Goal: Task Accomplishment & Management: Manage account settings

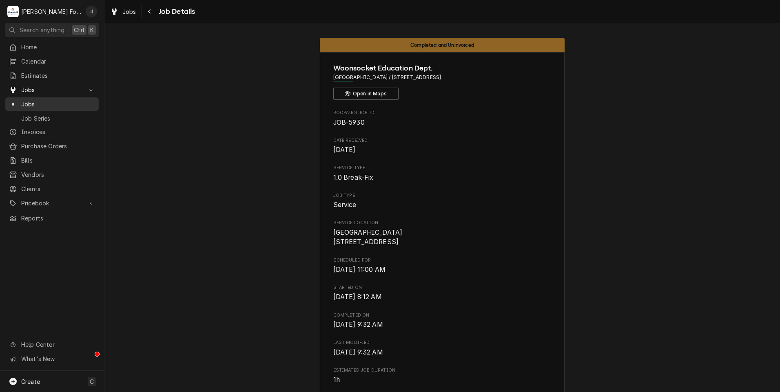
click at [23, 100] on span "Jobs" at bounding box center [58, 104] width 74 height 9
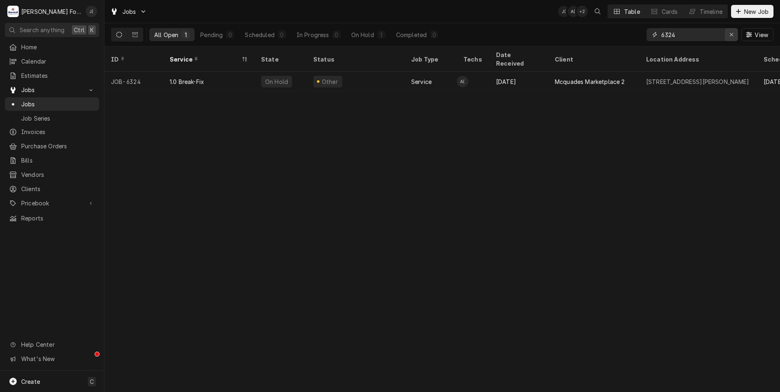
click at [734, 35] on div "Erase input" at bounding box center [731, 35] width 8 height 8
click at [711, 36] on input "Dynamic Content Wrapper" at bounding box center [699, 34] width 77 height 13
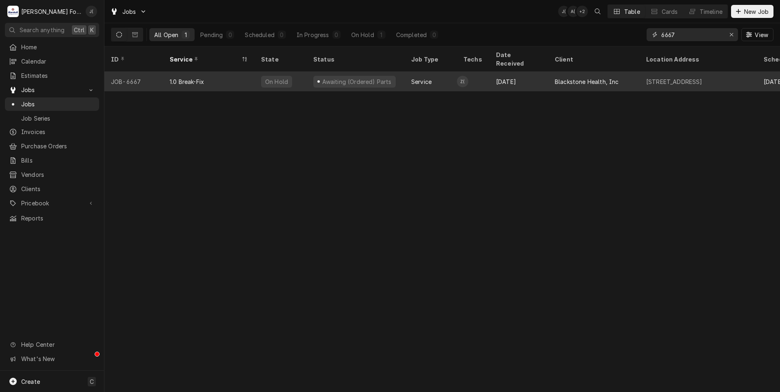
type input "6667"
click at [468, 76] on div "Zachary Goldstein (120)'s Avatar" at bounding box center [462, 81] width 11 height 11
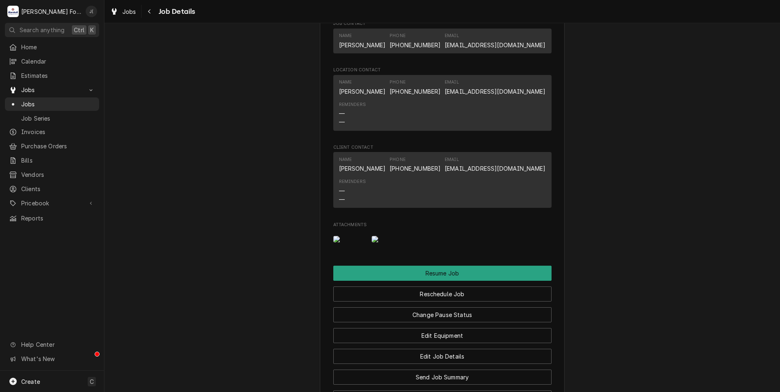
scroll to position [938, 0]
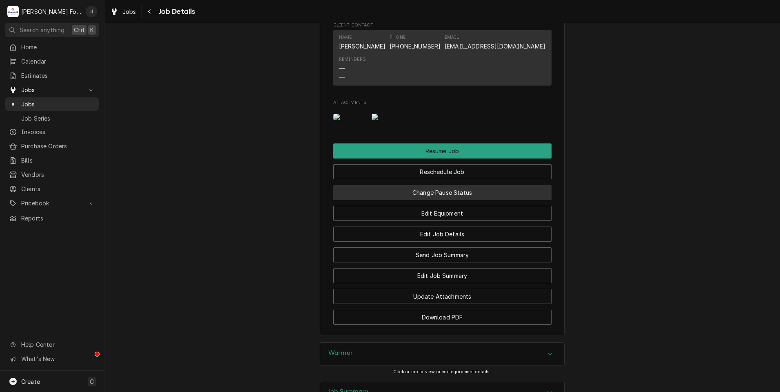
click at [463, 200] on button "Change Pause Status" at bounding box center [442, 192] width 218 height 15
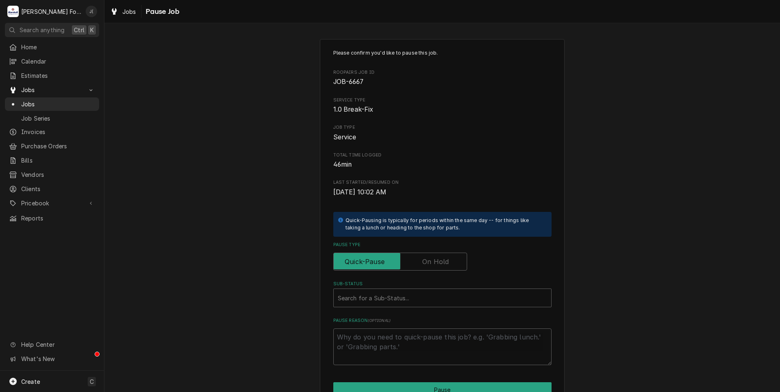
click at [444, 265] on label "Pause Type" at bounding box center [400, 262] width 134 height 18
click at [444, 265] on input "Pause Type" at bounding box center [400, 262] width 126 height 18
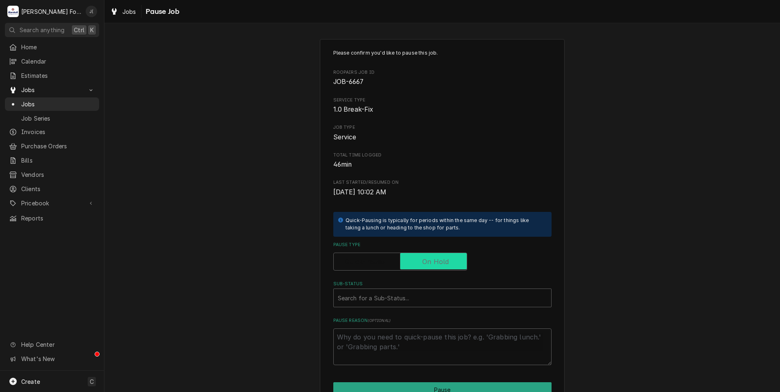
checkbox input "true"
click at [425, 292] on div "Sub-Status" at bounding box center [442, 298] width 209 height 15
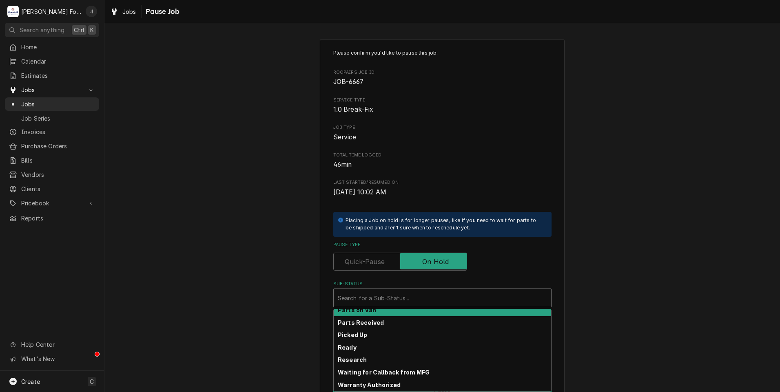
scroll to position [130, 0]
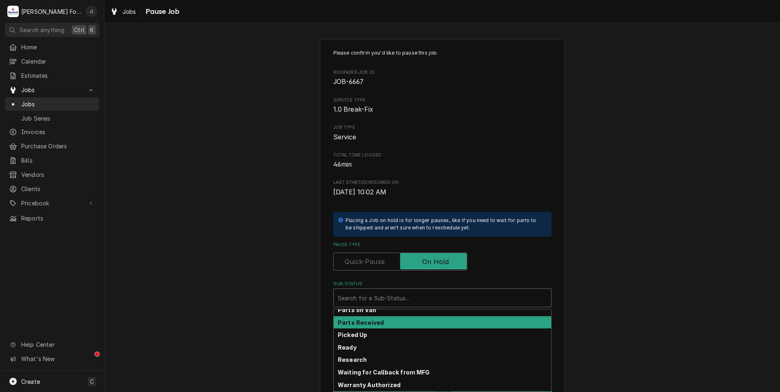
click at [383, 324] on div "Parts Received" at bounding box center [442, 322] width 217 height 13
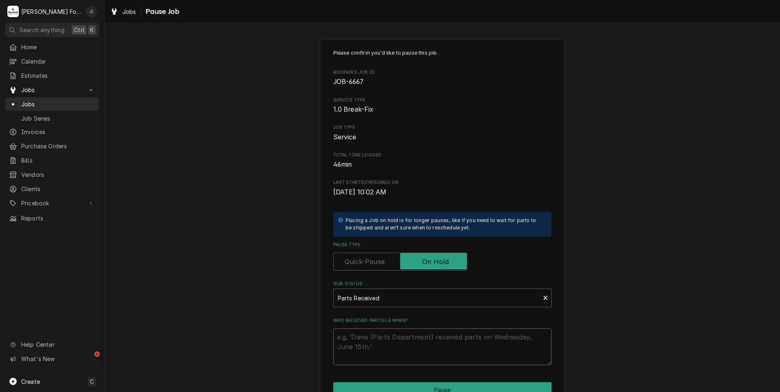
click at [387, 342] on textarea "Who received part(s) & when?" at bounding box center [442, 347] width 218 height 37
type textarea "x"
type textarea "0"
type textarea "x"
type textarea "08"
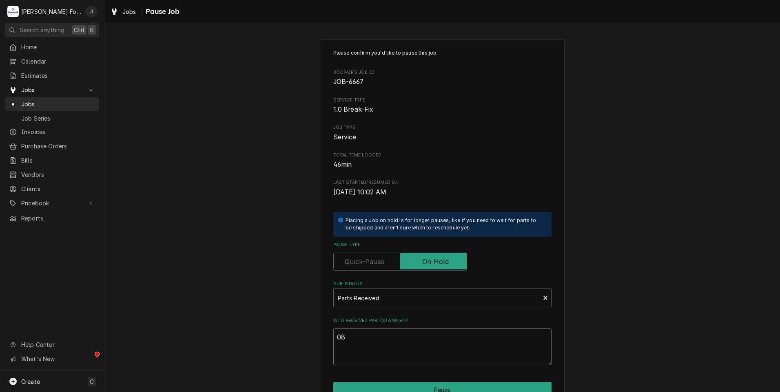
type textarea "x"
type textarea "08/"
type textarea "x"
type textarea "08/1"
type textarea "x"
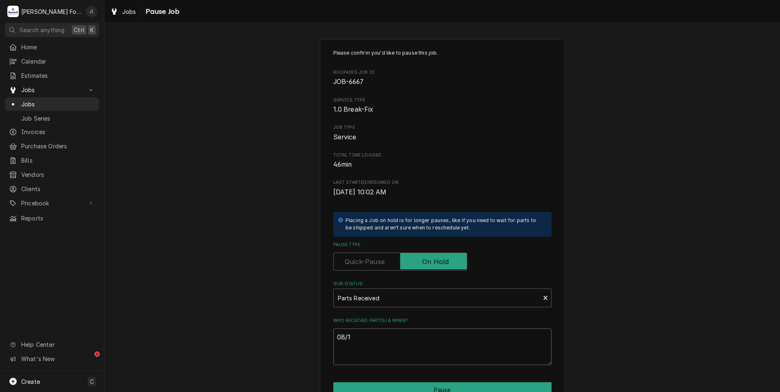
type textarea "08/12"
type textarea "x"
type textarea "08/12/"
type textarea "x"
type textarea "08/12/2"
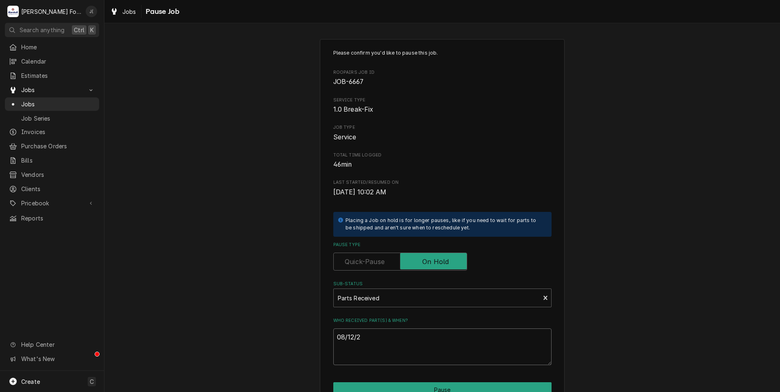
type textarea "x"
type textarea "[DATE]"
type textarea "x"
type textarea "08/12/202"
type textarea "x"
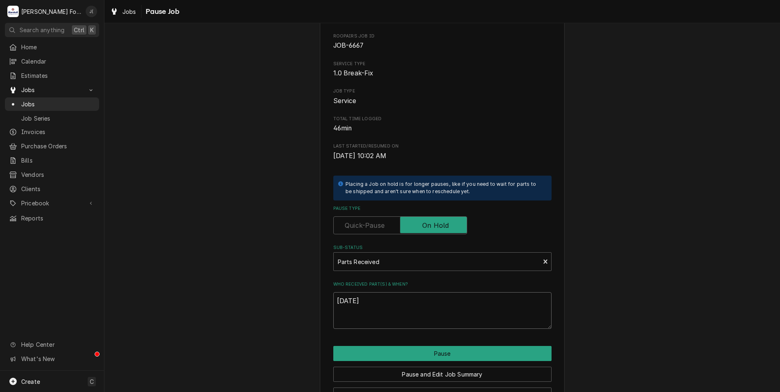
scroll to position [64, 0]
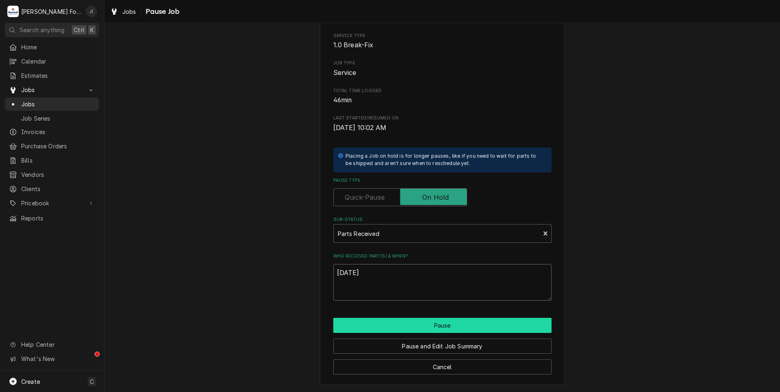
type textarea "[DATE]"
click at [426, 330] on button "Pause" at bounding box center [442, 325] width 218 height 15
type textarea "x"
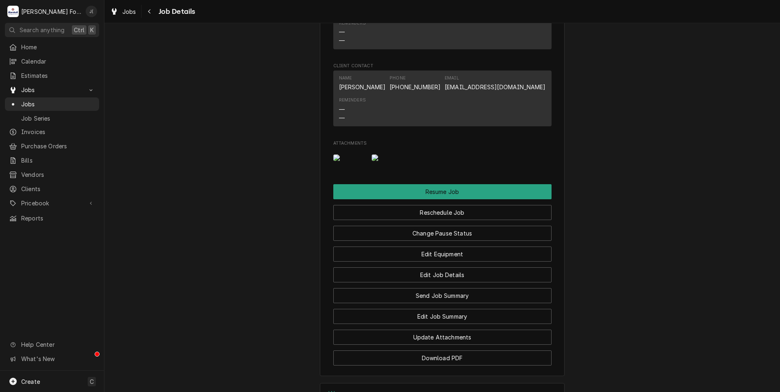
scroll to position [1079, 0]
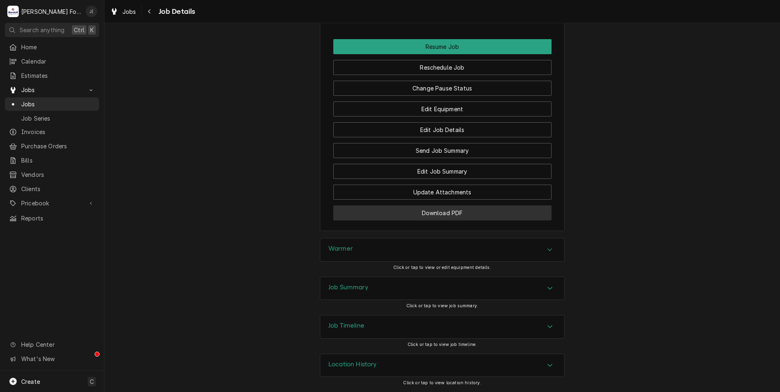
click at [423, 215] on button "Download PDF" at bounding box center [442, 213] width 218 height 15
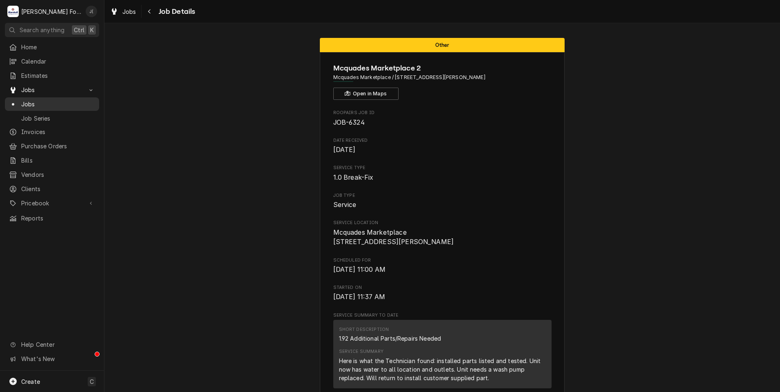
click at [35, 106] on div "Jobs" at bounding box center [52, 104] width 91 height 10
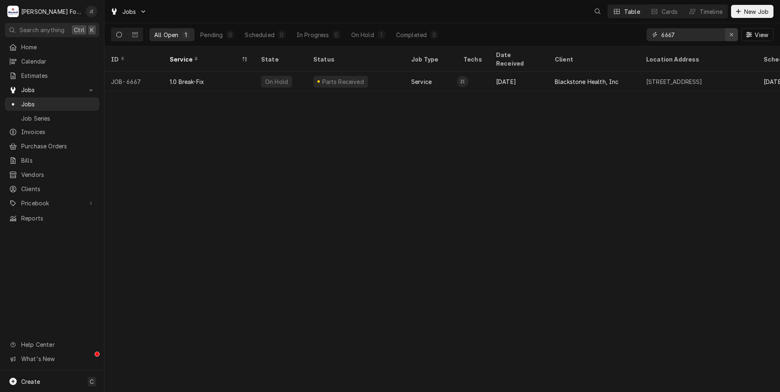
click at [733, 36] on icon "Erase input" at bounding box center [731, 35] width 4 height 6
click at [718, 35] on input "Dynamic Content Wrapper" at bounding box center [699, 34] width 77 height 13
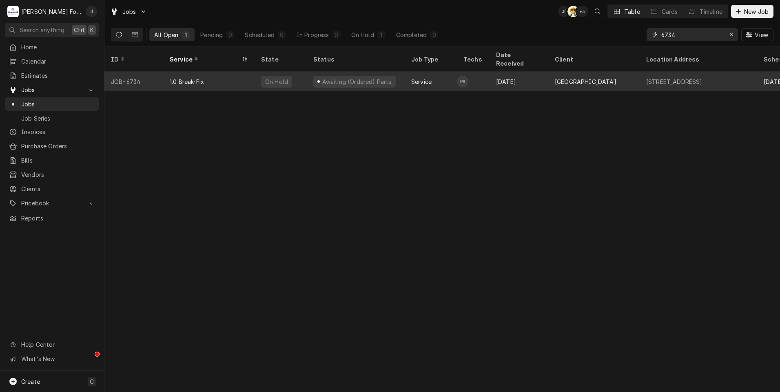
type input "6734"
click at [164, 72] on div "1.0 Break-Fix" at bounding box center [208, 82] width 91 height 20
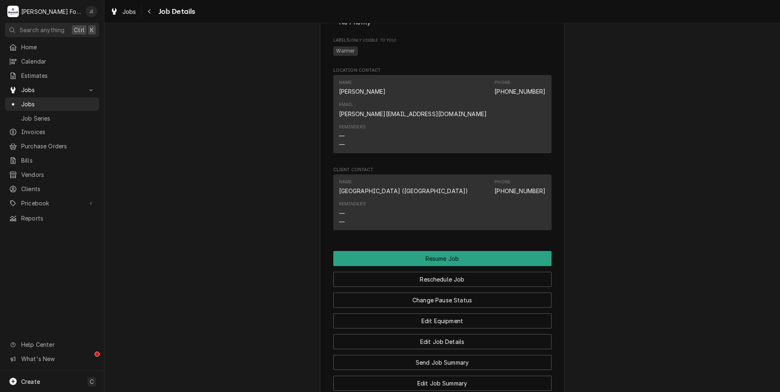
scroll to position [1876, 0]
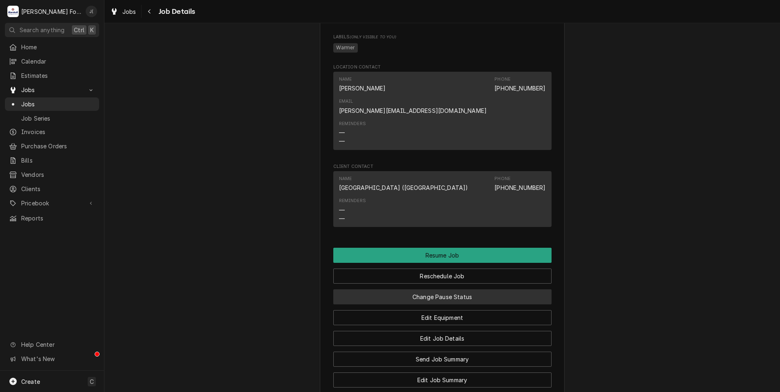
click at [447, 290] on button "Change Pause Status" at bounding box center [442, 297] width 218 height 15
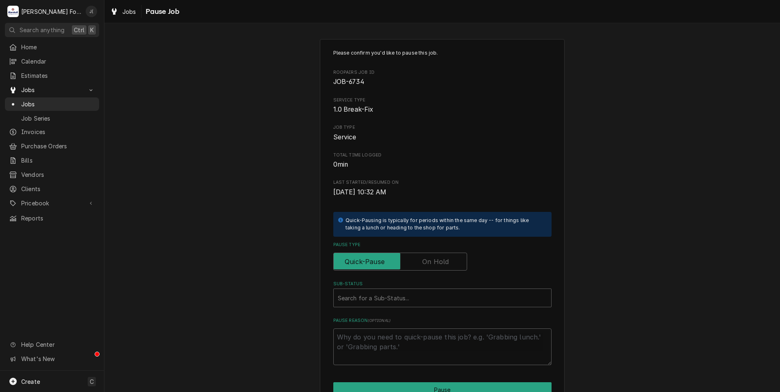
click at [443, 264] on label "Pause Type" at bounding box center [400, 262] width 134 height 18
click at [443, 264] on input "Pause Type" at bounding box center [400, 262] width 126 height 18
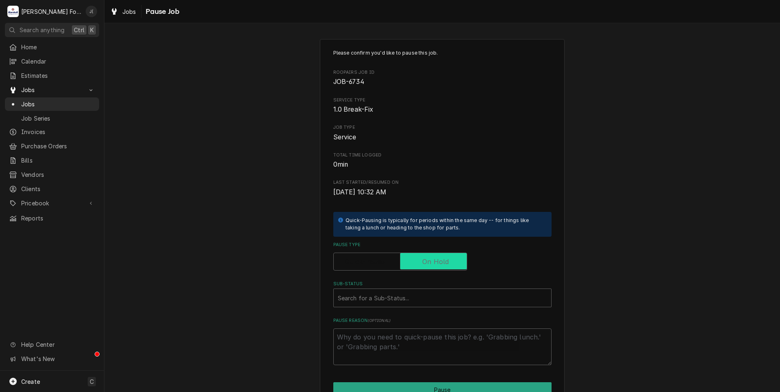
checkbox input "true"
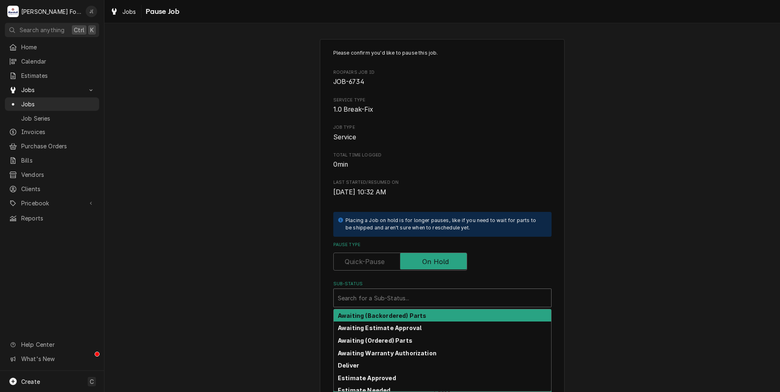
click at [427, 295] on div "Sub-Status" at bounding box center [442, 298] width 209 height 15
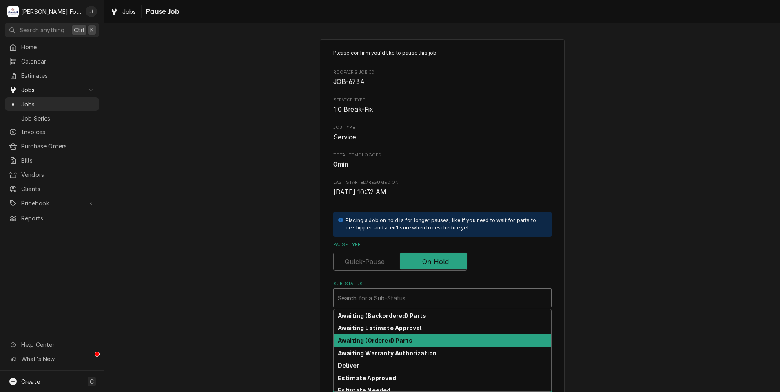
scroll to position [130, 0]
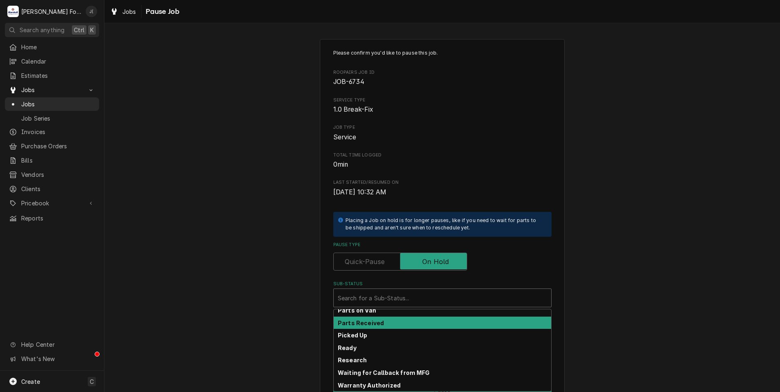
click at [409, 323] on div "Parts Received" at bounding box center [442, 323] width 217 height 13
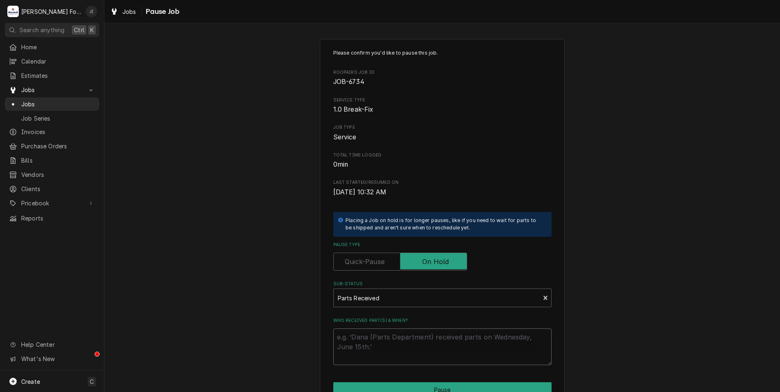
click at [412, 335] on textarea "Who received part(s) & when?" at bounding box center [442, 347] width 218 height 37
type textarea "x"
type textarea "0"
type textarea "x"
type textarea "08"
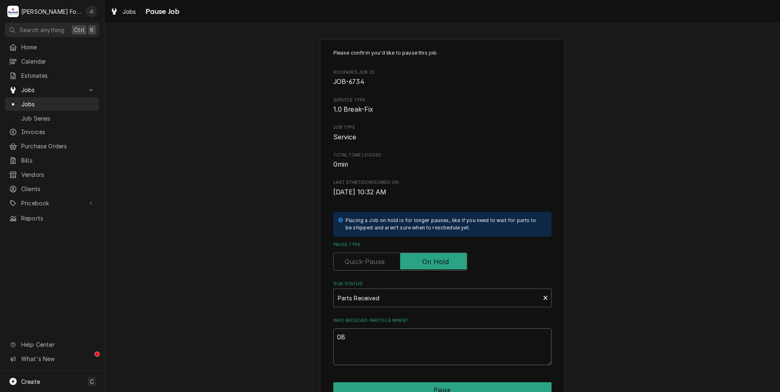
type textarea "x"
type textarea "08/"
type textarea "x"
type textarea "08/1"
type textarea "x"
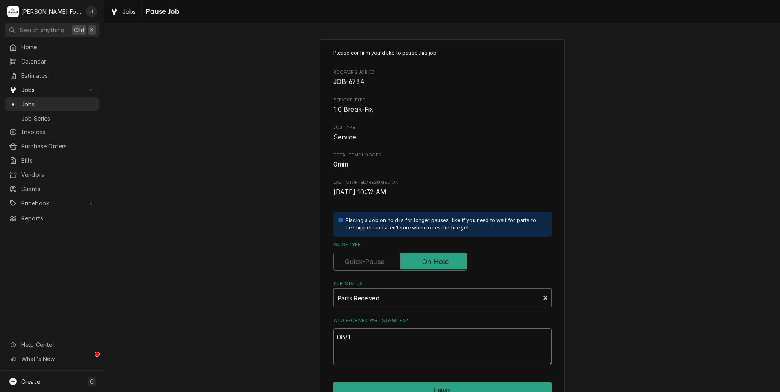
type textarea "08/12"
type textarea "x"
type textarea "08/12/"
type textarea "x"
type textarea "08/12/2"
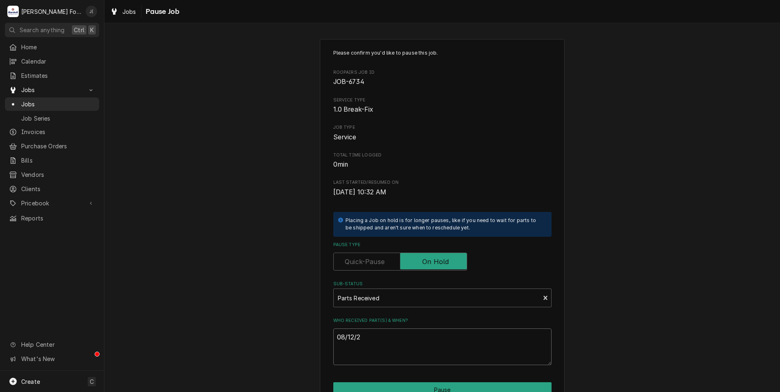
type textarea "x"
type textarea "08/12/20"
type textarea "x"
type textarea "08/12/202"
type textarea "x"
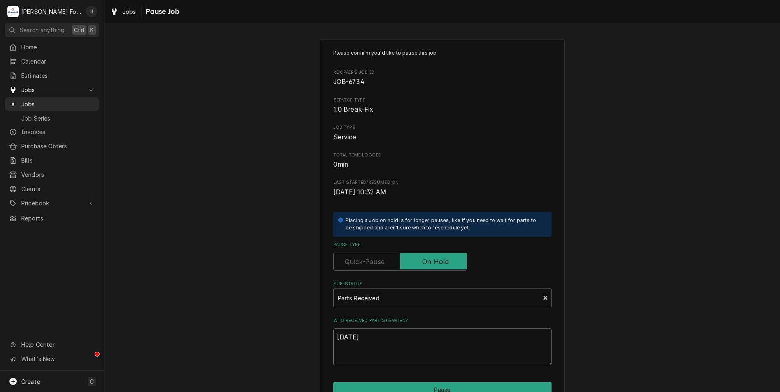
scroll to position [64, 0]
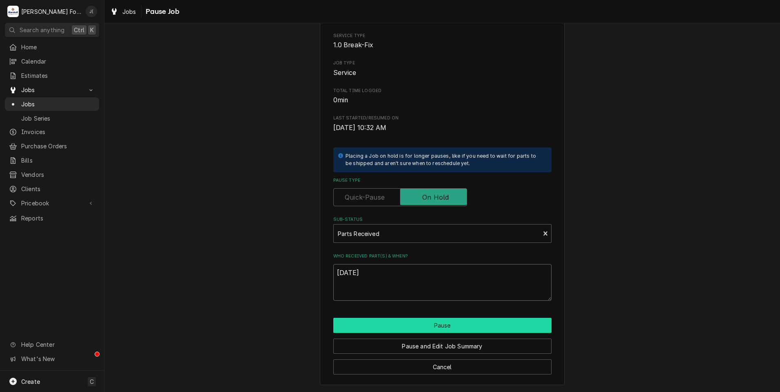
type textarea "[DATE]"
click at [440, 322] on button "Pause" at bounding box center [442, 325] width 218 height 15
type textarea "x"
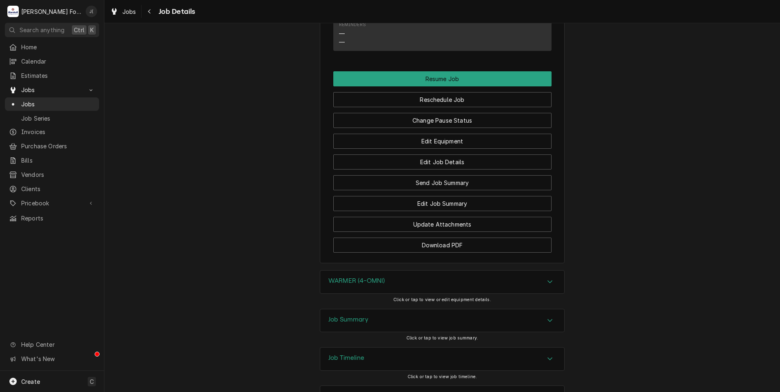
scroll to position [2043, 0]
click at [413, 237] on button "Download PDF" at bounding box center [442, 244] width 218 height 15
click at [32, 100] on span "Jobs" at bounding box center [58, 104] width 74 height 9
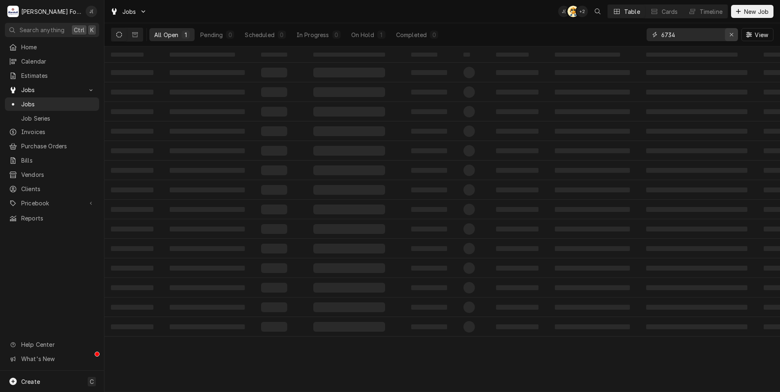
click at [734, 38] on div "Erase input" at bounding box center [731, 35] width 8 height 8
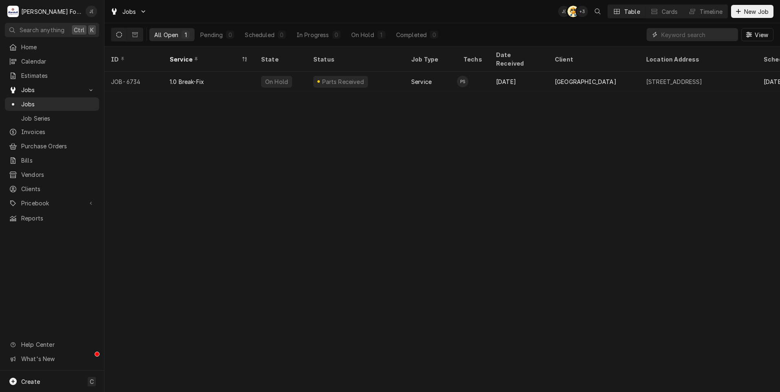
click at [720, 39] on input "Dynamic Content Wrapper" at bounding box center [699, 34] width 77 height 13
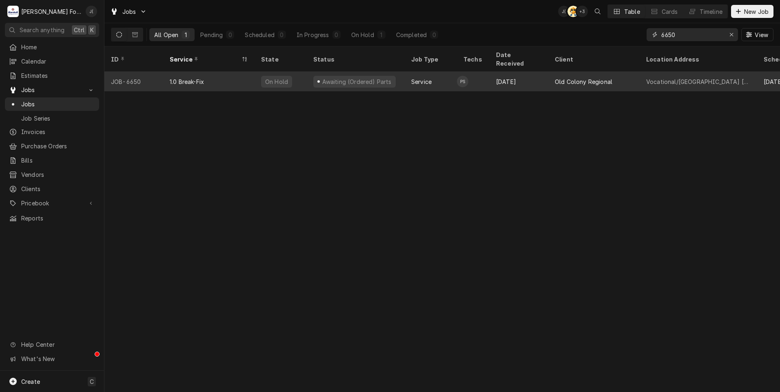
type input "6650"
click at [279, 78] on div "On Hold" at bounding box center [280, 82] width 52 height 20
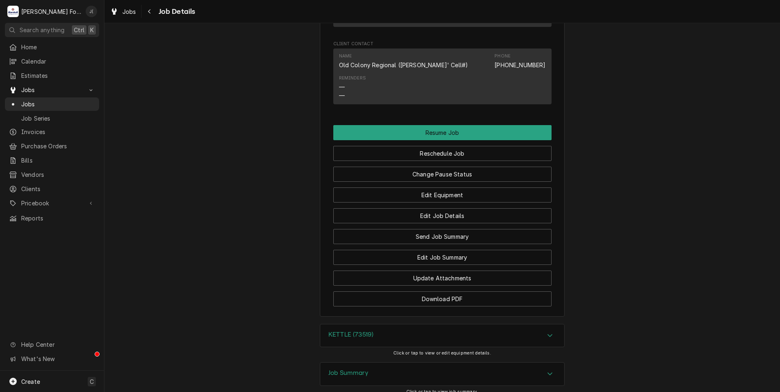
scroll to position [818, 0]
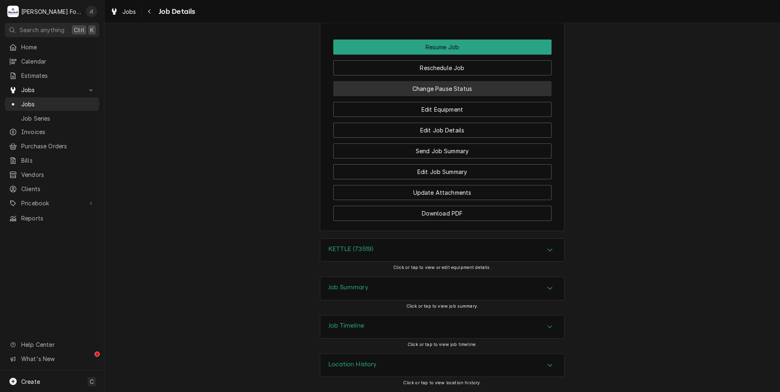
click at [475, 88] on button "Change Pause Status" at bounding box center [442, 88] width 218 height 15
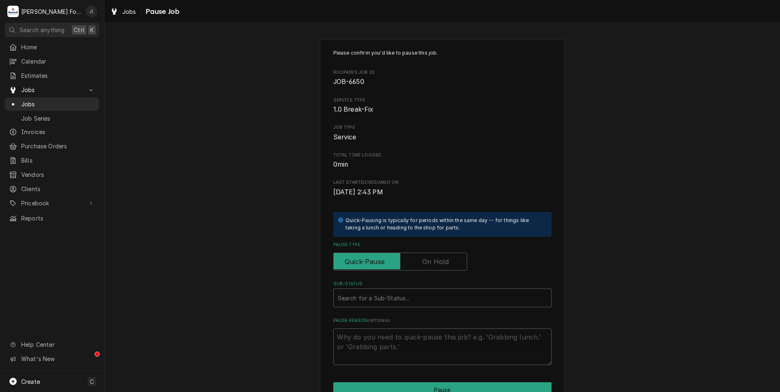
click at [433, 259] on label "Pause Type" at bounding box center [400, 262] width 134 height 18
click at [433, 259] on input "Pause Type" at bounding box center [400, 262] width 126 height 18
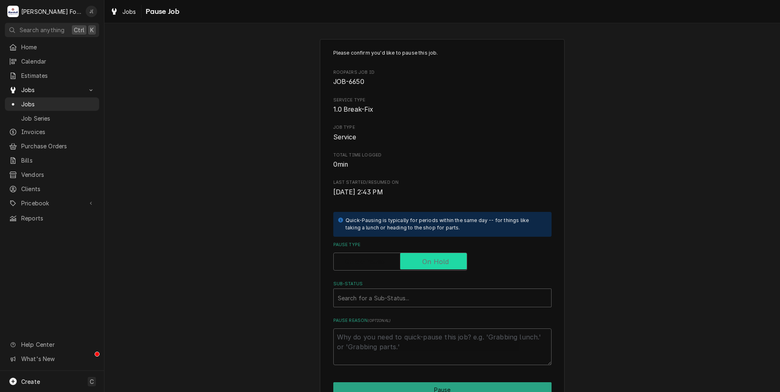
checkbox input "true"
click at [414, 297] on div "Sub-Status" at bounding box center [442, 298] width 209 height 15
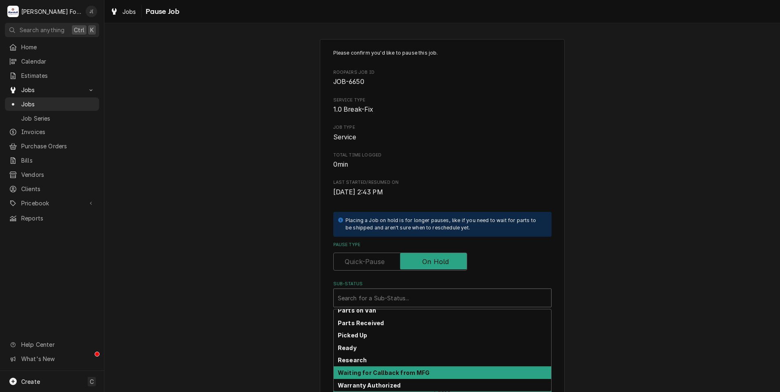
scroll to position [130, 0]
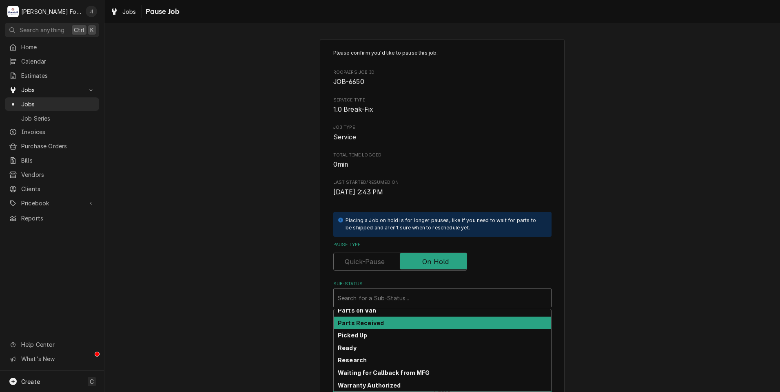
click at [396, 322] on div "Parts Received" at bounding box center [442, 323] width 217 height 13
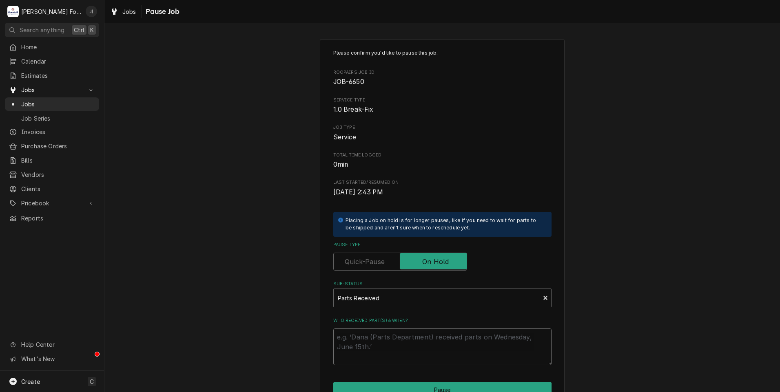
click at [397, 344] on textarea "Who received part(s) & when?" at bounding box center [442, 347] width 218 height 37
type textarea "x"
type textarea "0"
type textarea "x"
type textarea "08"
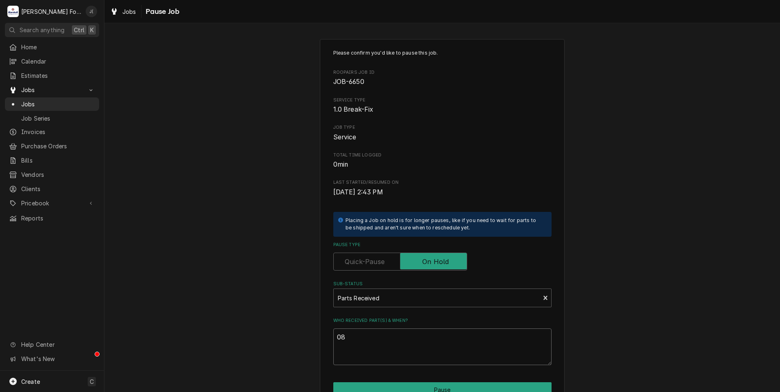
type textarea "x"
type textarea "08/"
type textarea "x"
type textarea "08/1"
type textarea "x"
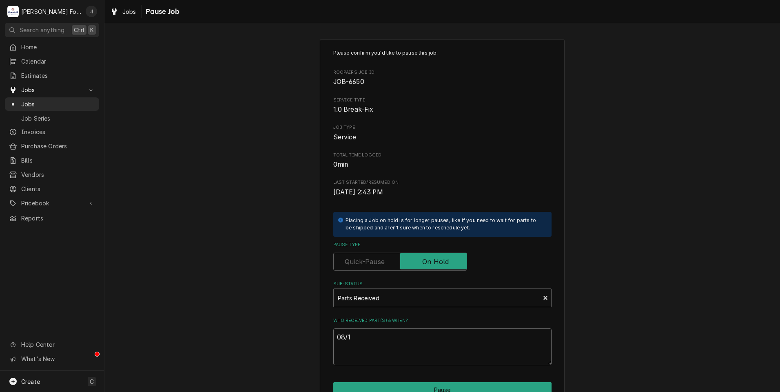
type textarea "08/12"
type textarea "x"
type textarea "08/12/"
type textarea "x"
type textarea "08/12/2"
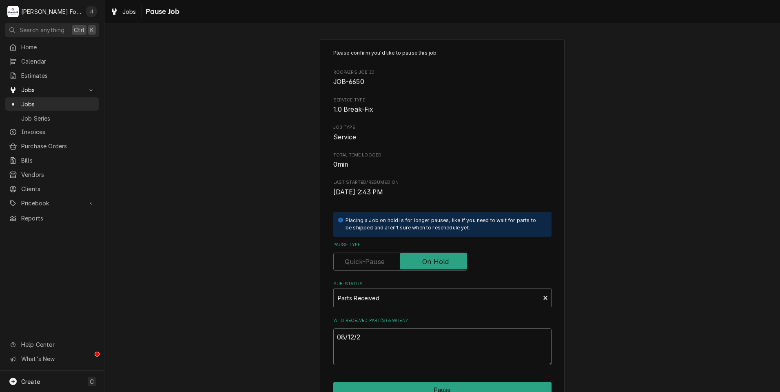
type textarea "x"
type textarea "08/12/20"
type textarea "x"
type textarea "08/12/202"
type textarea "x"
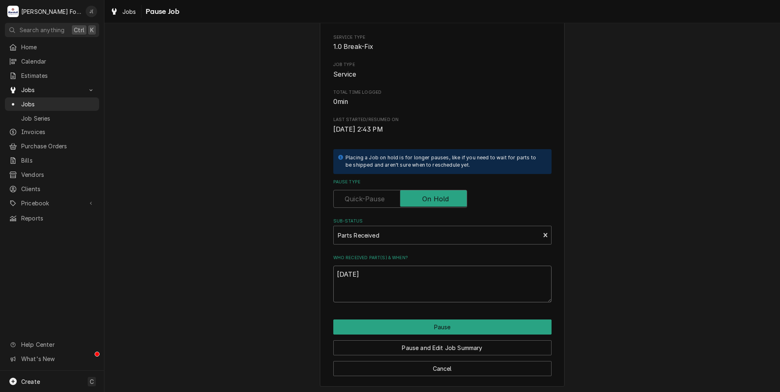
scroll to position [64, 0]
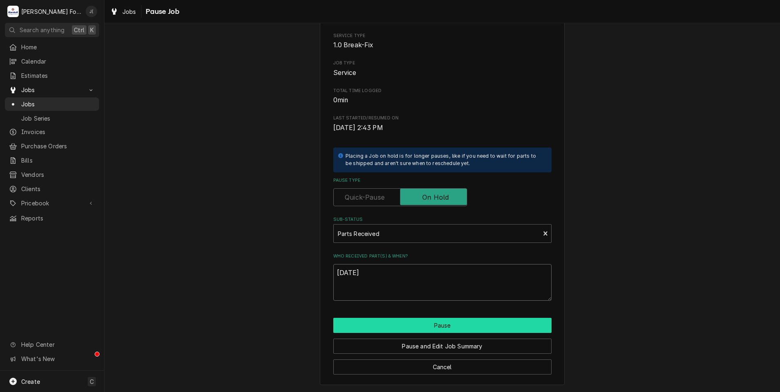
type textarea "08/12/2025"
click at [419, 323] on button "Pause" at bounding box center [442, 325] width 218 height 15
type textarea "x"
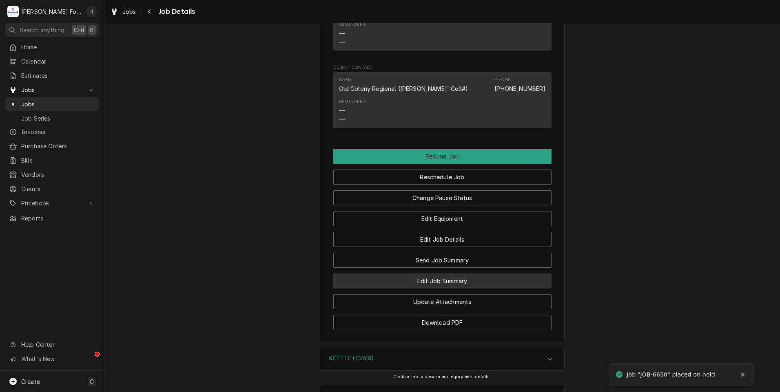
scroll to position [818, 0]
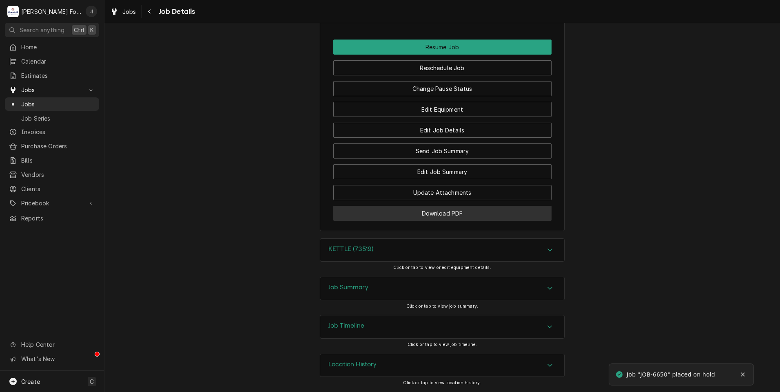
click at [372, 212] on button "Download PDF" at bounding box center [442, 213] width 218 height 15
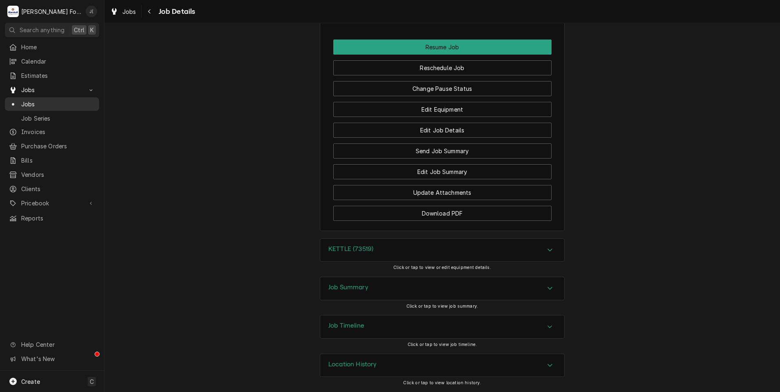
click at [55, 100] on span "Jobs" at bounding box center [58, 104] width 74 height 9
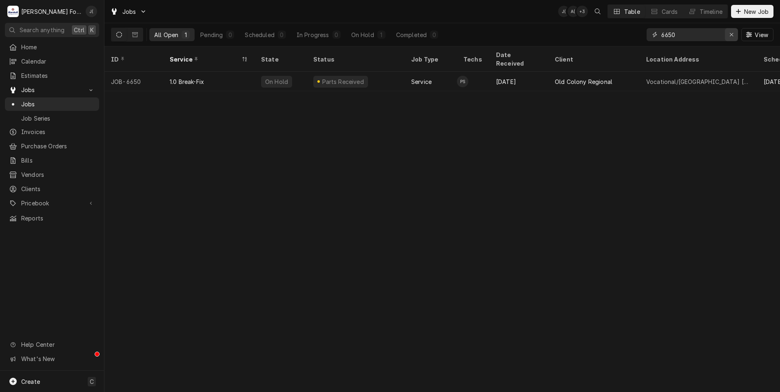
click at [730, 33] on icon "Erase input" at bounding box center [731, 35] width 4 height 6
click at [725, 33] on input "Dynamic Content Wrapper" at bounding box center [699, 34] width 77 height 13
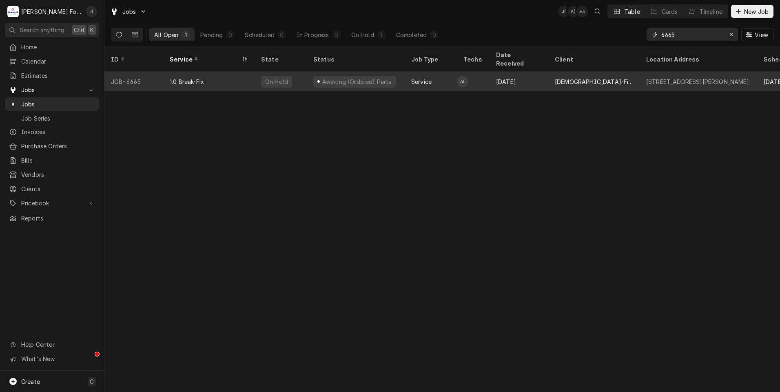
type input "6665"
click at [403, 72] on div "Awaiting (Ordered) Parts" at bounding box center [356, 82] width 98 height 20
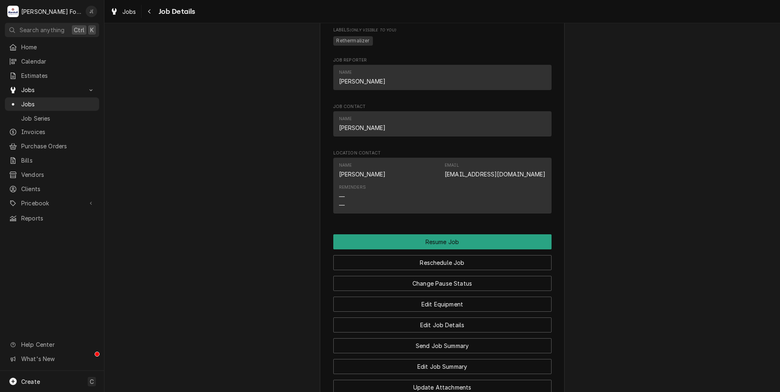
scroll to position [775, 0]
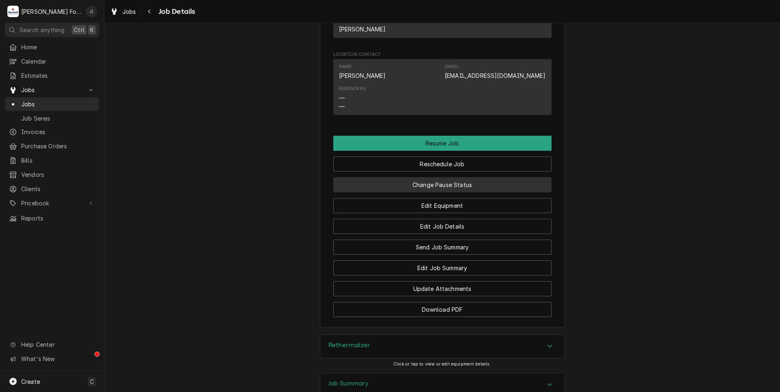
click at [438, 192] on button "Change Pause Status" at bounding box center [442, 184] width 218 height 15
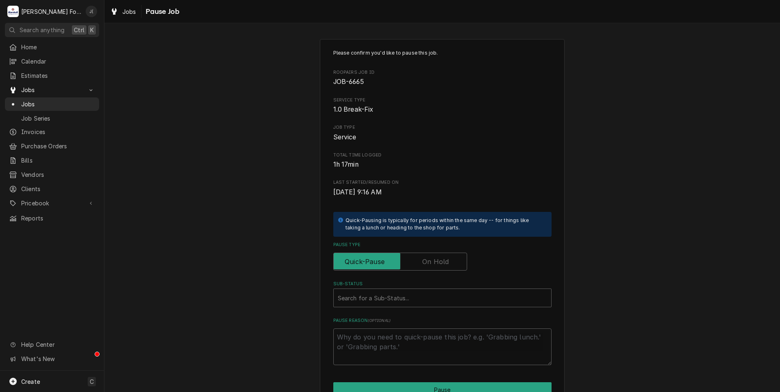
click at [439, 261] on label "Pause Type" at bounding box center [400, 262] width 134 height 18
click at [439, 261] on input "Pause Type" at bounding box center [400, 262] width 126 height 18
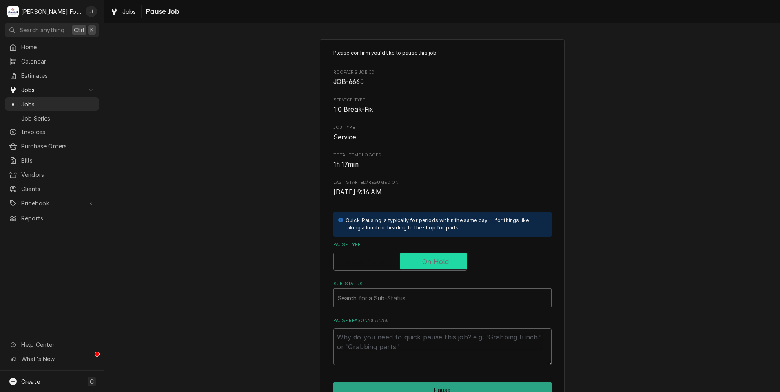
checkbox input "true"
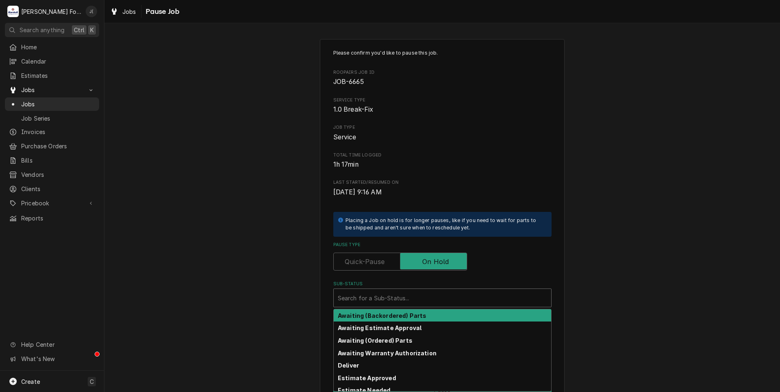
click at [430, 300] on div "Sub-Status" at bounding box center [442, 298] width 209 height 15
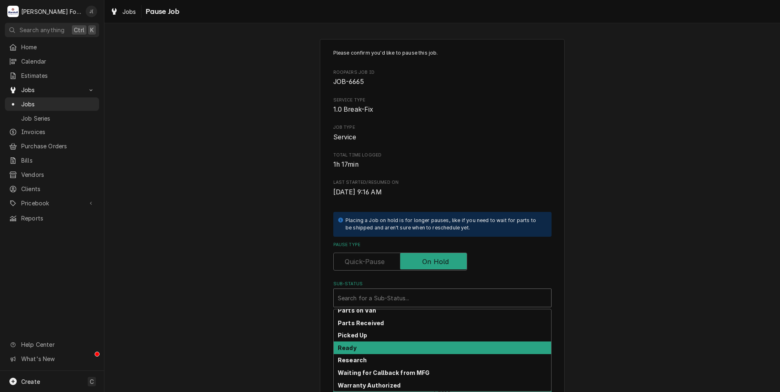
scroll to position [130, 0]
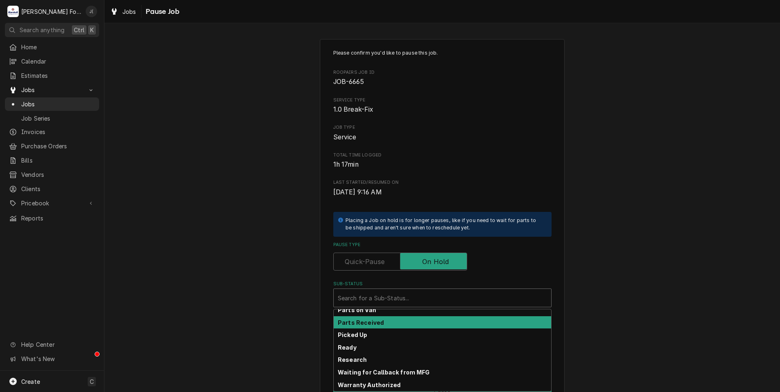
click at [407, 321] on div "Parts Received" at bounding box center [442, 322] width 217 height 13
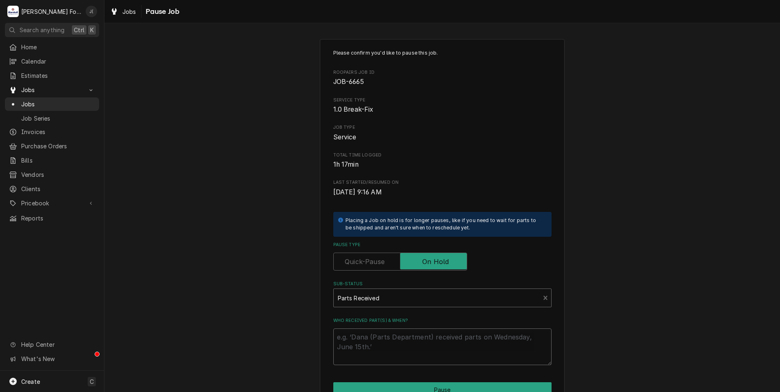
click at [399, 348] on textarea "Who received part(s) & when?" at bounding box center [442, 347] width 218 height 37
type textarea "x"
type textarea "0"
type textarea "x"
type textarea "08"
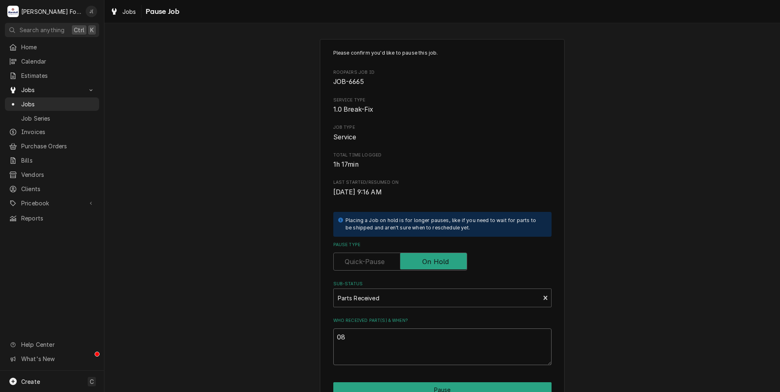
type textarea "x"
type textarea "08/"
type textarea "x"
type textarea "08/1"
type textarea "x"
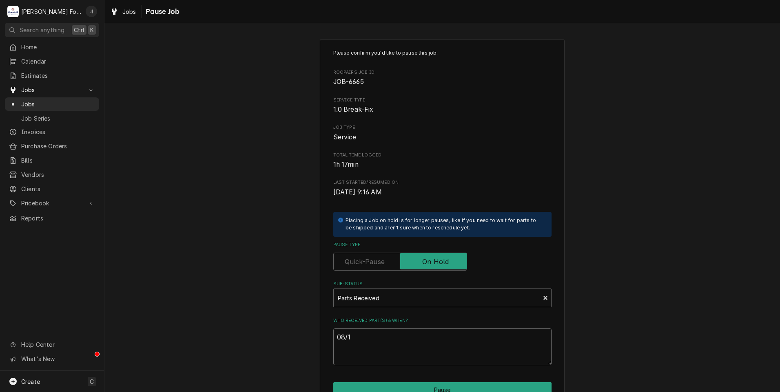
type textarea "08/12"
type textarea "x"
type textarea "08/12/"
type textarea "x"
type textarea "08/12/2"
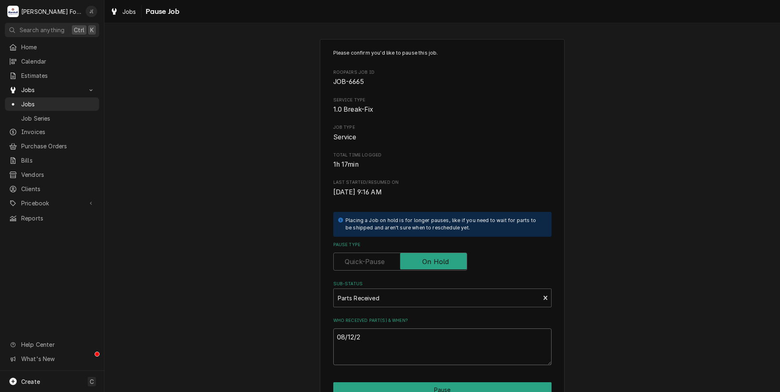
type textarea "x"
type textarea "[DATE]"
type textarea "x"
type textarea "08/12/202"
type textarea "x"
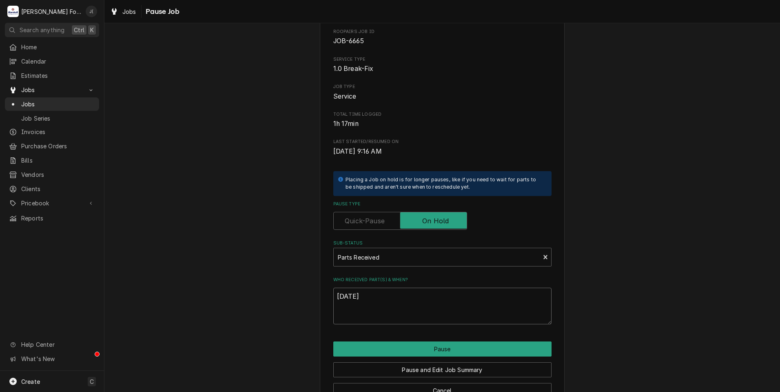
scroll to position [64, 0]
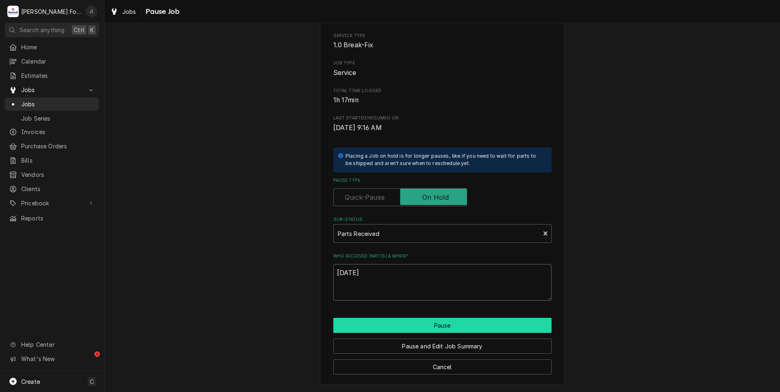
type textarea "[DATE]"
click at [460, 325] on button "Pause" at bounding box center [442, 325] width 218 height 15
type textarea "x"
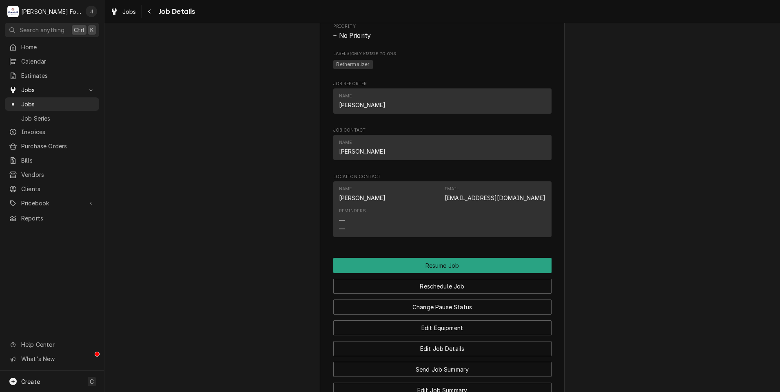
scroll to position [881, 0]
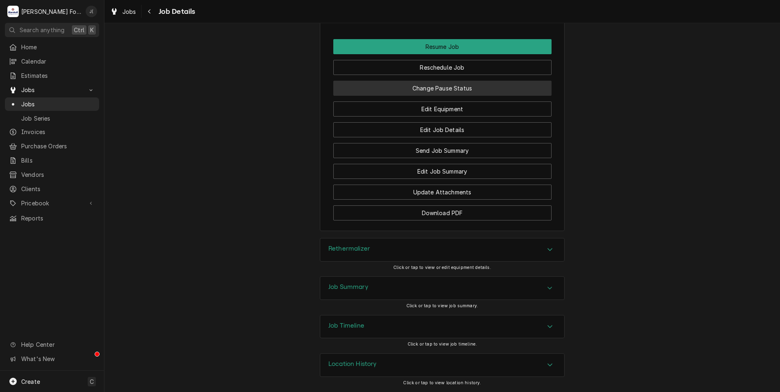
click at [464, 85] on button "Change Pause Status" at bounding box center [442, 88] width 218 height 15
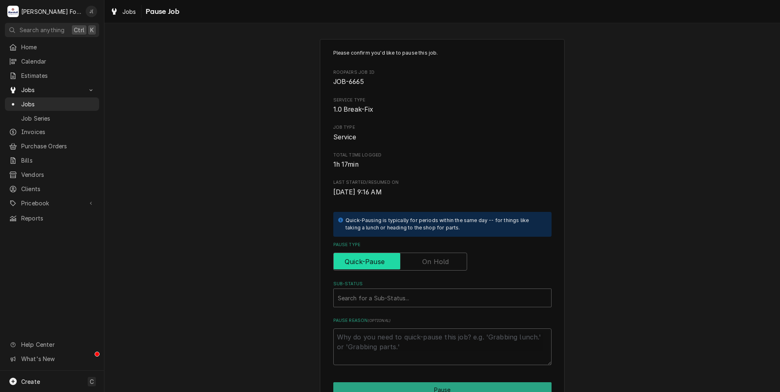
click at [437, 256] on input "Pause Type" at bounding box center [400, 262] width 126 height 18
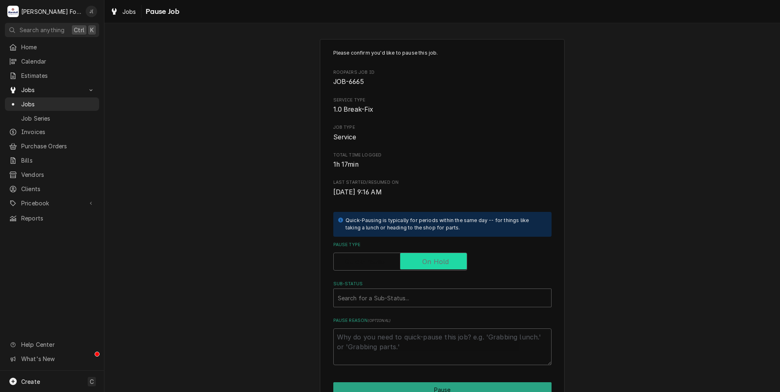
checkbox input "true"
click at [396, 295] on div "Sub-Status" at bounding box center [442, 298] width 209 height 15
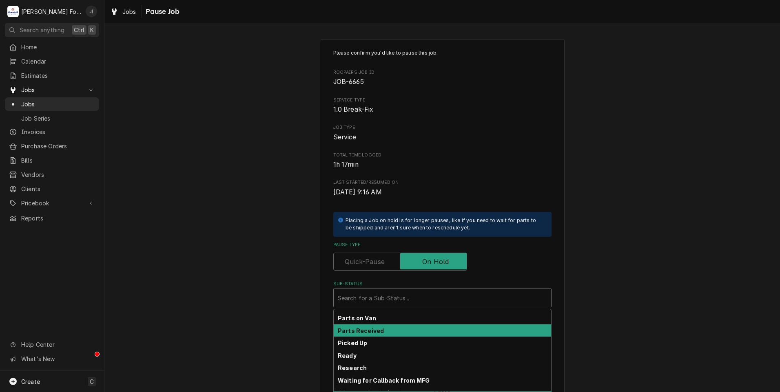
scroll to position [130, 0]
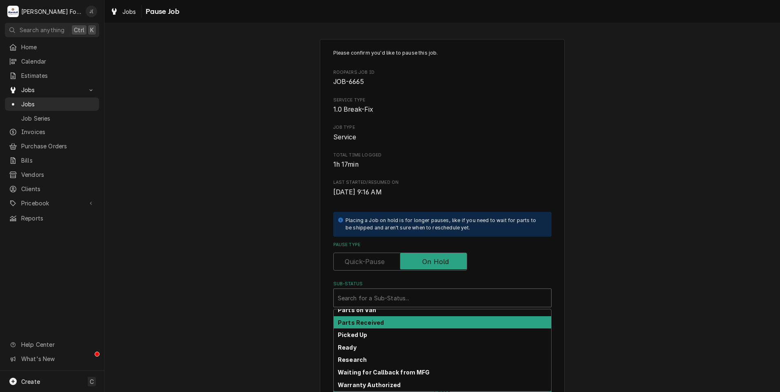
click at [378, 323] on div "Parts Received" at bounding box center [442, 322] width 217 height 13
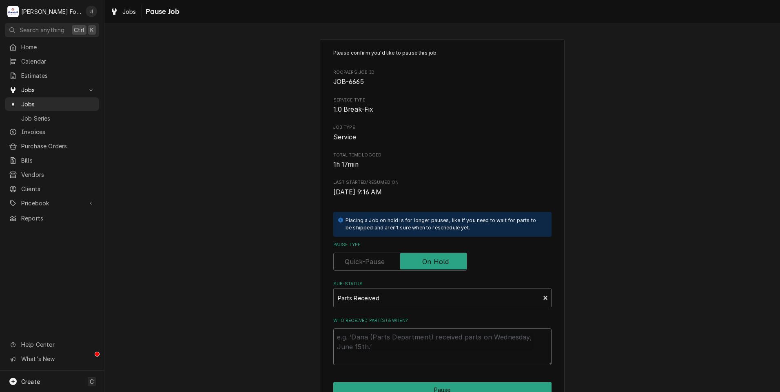
click at [376, 336] on textarea "Who received part(s) & when?" at bounding box center [442, 347] width 218 height 37
type textarea "x"
type textarea "0"
type textarea "x"
type textarea "08"
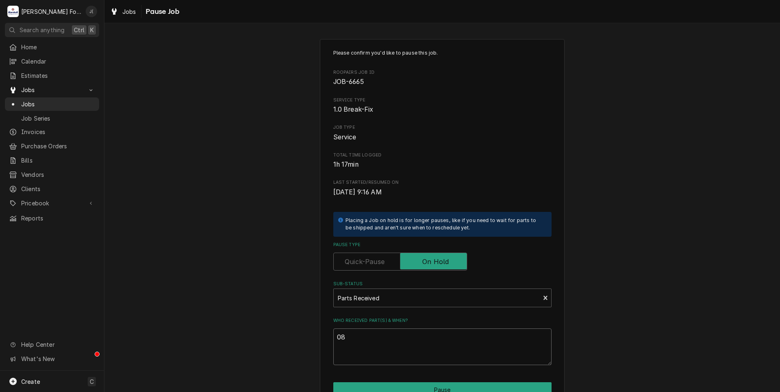
type textarea "x"
type textarea "08/"
type textarea "x"
type textarea "08/1"
type textarea "x"
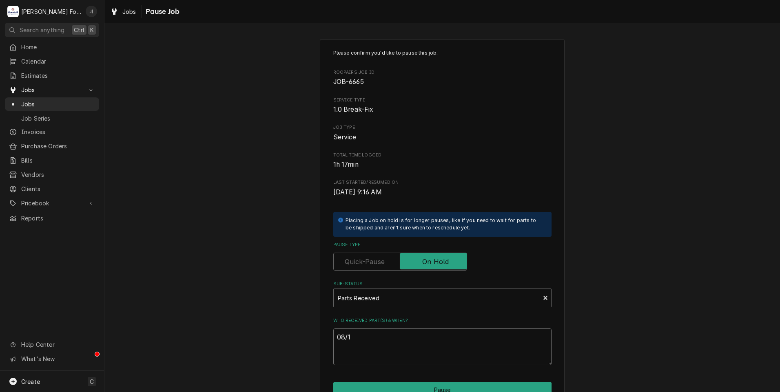
type textarea "08/12"
type textarea "x"
type textarea "08/12/"
type textarea "x"
type textarea "08/12/2"
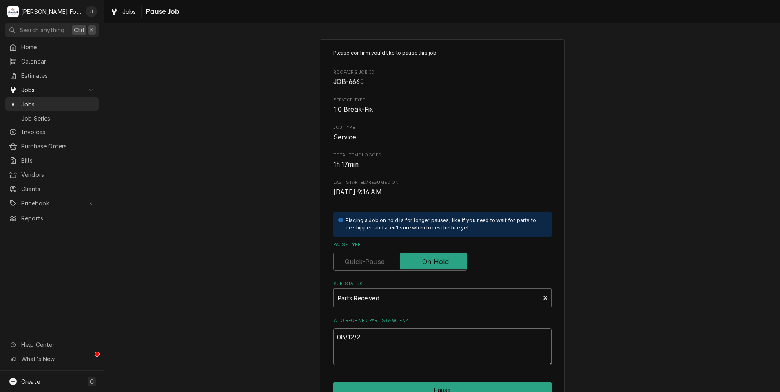
type textarea "x"
type textarea "08/12/20"
type textarea "x"
type textarea "08/12/202"
type textarea "x"
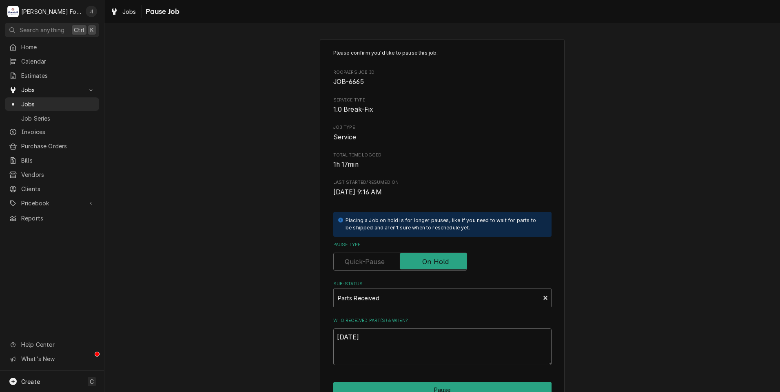
scroll to position [64, 0]
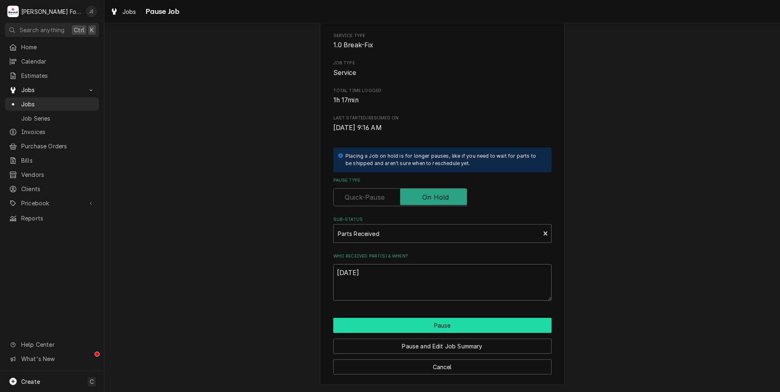
type textarea "08/12/2025"
click at [397, 328] on button "Pause" at bounding box center [442, 325] width 218 height 15
type textarea "x"
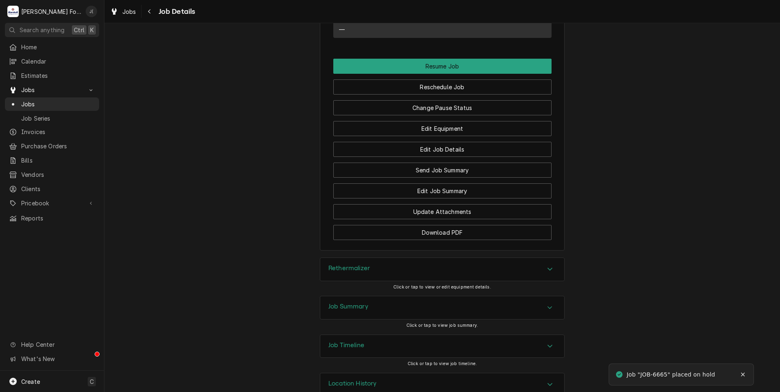
scroll to position [881, 0]
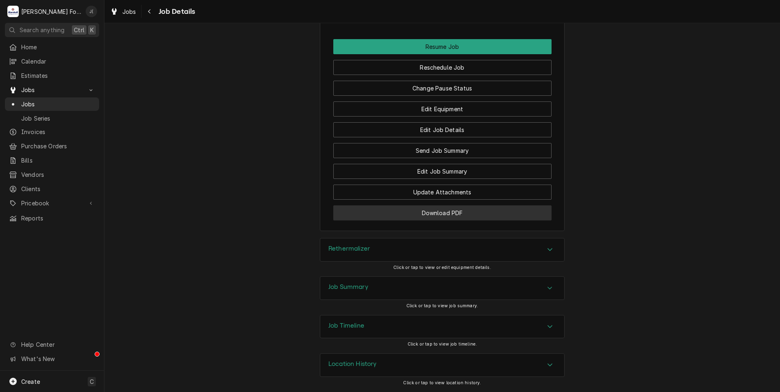
click at [457, 215] on button "Download PDF" at bounding box center [442, 213] width 218 height 15
click at [55, 102] on span "Jobs" at bounding box center [58, 104] width 74 height 9
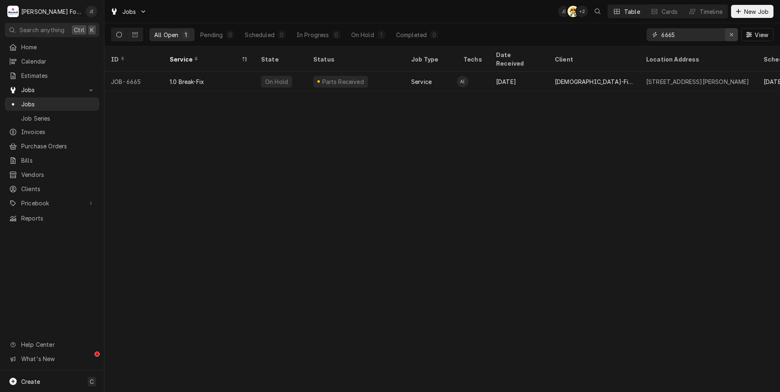
drag, startPoint x: 731, startPoint y: 35, endPoint x: 726, endPoint y: 34, distance: 5.4
click at [731, 34] on icon "Erase input" at bounding box center [731, 35] width 4 height 6
click at [723, 33] on input "Dynamic Content Wrapper" at bounding box center [699, 34] width 77 height 13
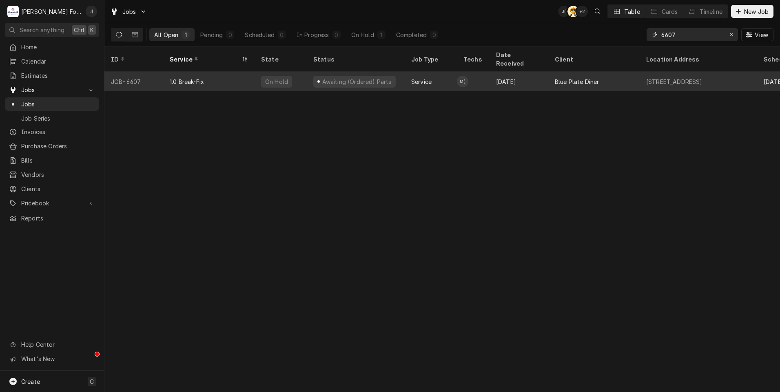
type input "6607"
click at [250, 75] on div "1.0 Break-Fix" at bounding box center [208, 82] width 91 height 20
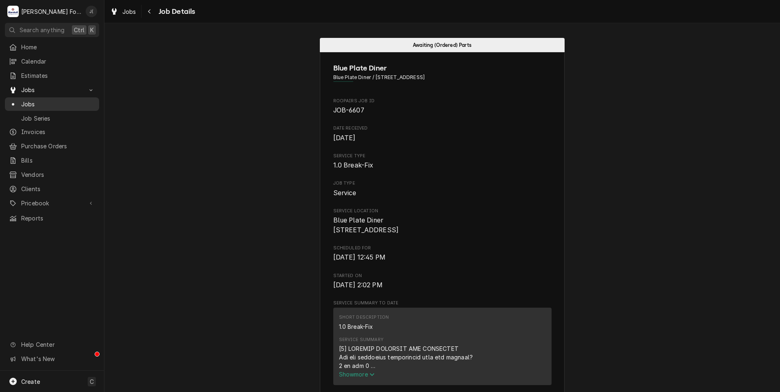
click at [59, 105] on span "Jobs" at bounding box center [58, 104] width 74 height 9
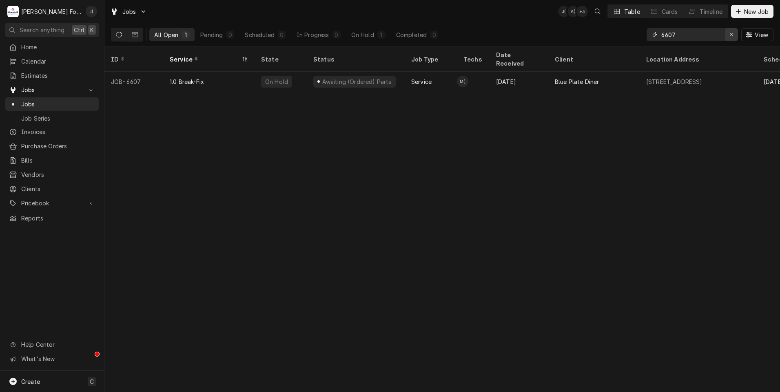
click at [732, 33] on icon "Erase input" at bounding box center [731, 35] width 4 height 6
click at [712, 33] on input "Dynamic Content Wrapper" at bounding box center [699, 34] width 77 height 13
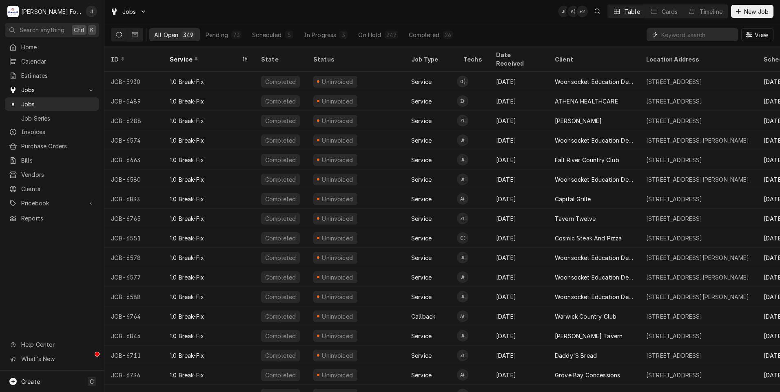
click at [685, 33] on input "Dynamic Content Wrapper" at bounding box center [697, 34] width 73 height 13
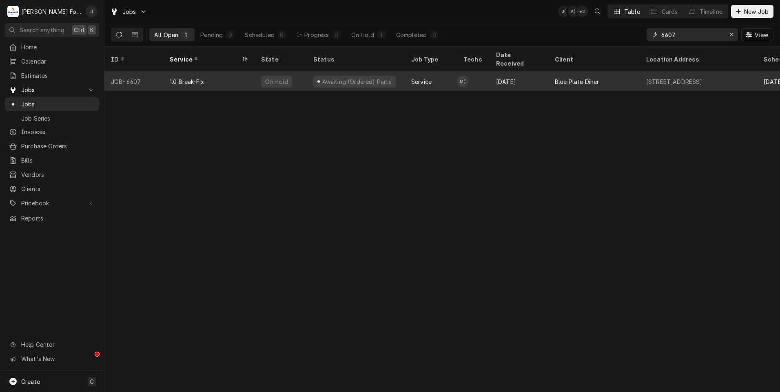
type input "6607"
click at [226, 75] on div "1.0 Break-Fix" at bounding box center [208, 82] width 91 height 20
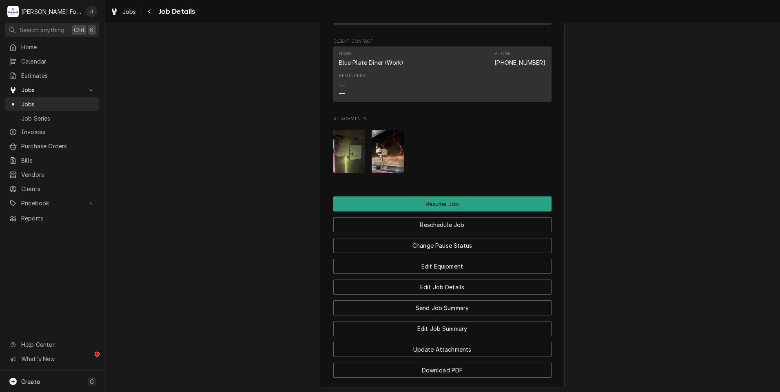
scroll to position [938, 0]
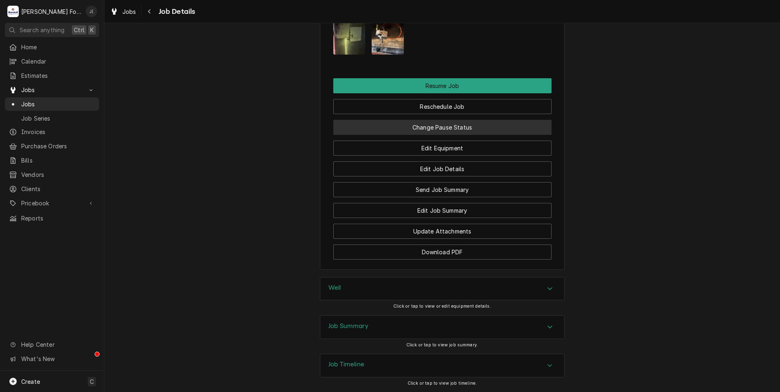
click at [476, 135] on button "Change Pause Status" at bounding box center [442, 127] width 218 height 15
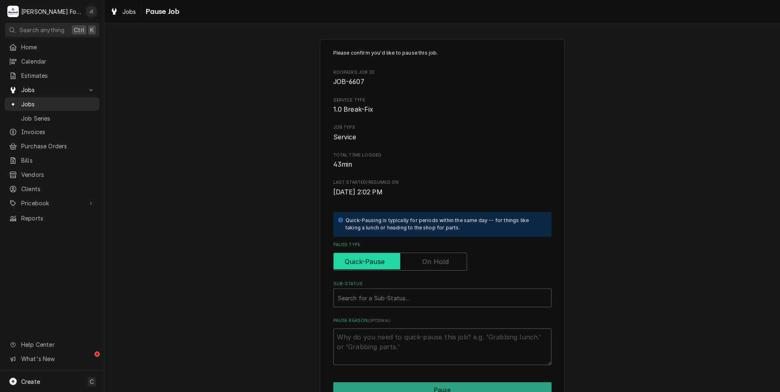
click at [440, 255] on input "Pause Type" at bounding box center [400, 262] width 126 height 18
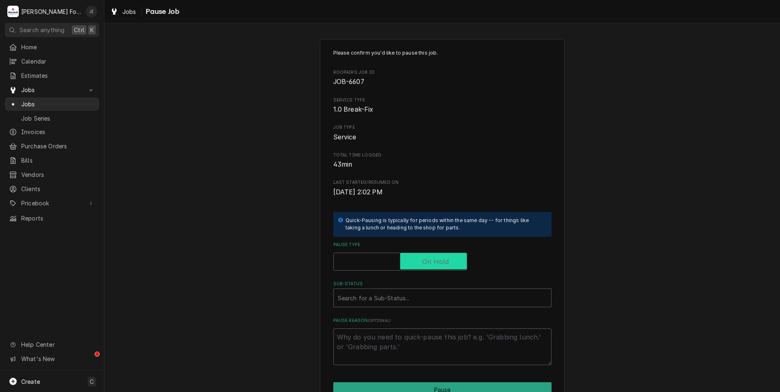
checkbox input "true"
click at [418, 293] on div "Sub-Status" at bounding box center [442, 298] width 209 height 15
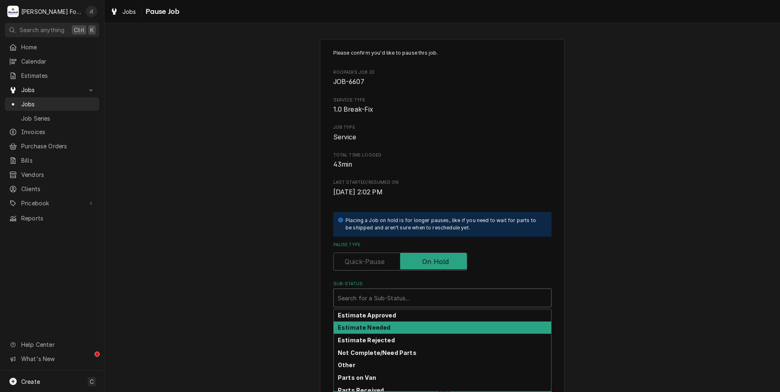
scroll to position [130, 0]
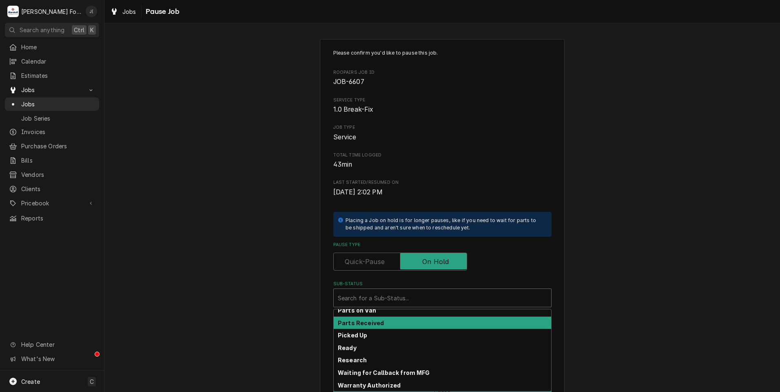
click at [416, 325] on div "Parts Received" at bounding box center [442, 323] width 217 height 13
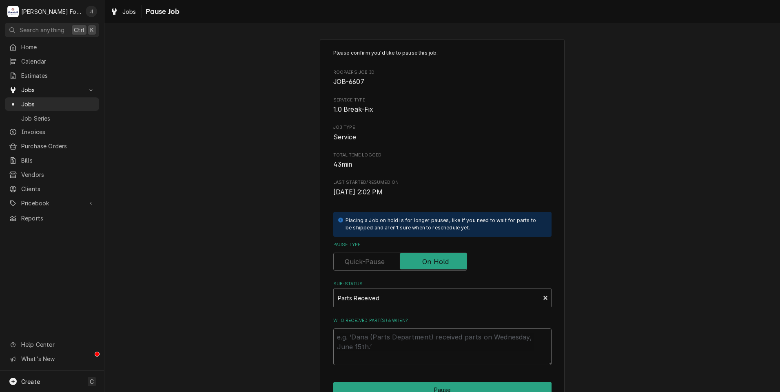
click at [420, 341] on textarea "Who received part(s) & when?" at bounding box center [442, 347] width 218 height 37
type textarea "x"
type textarea "0"
type textarea "x"
type textarea "08"
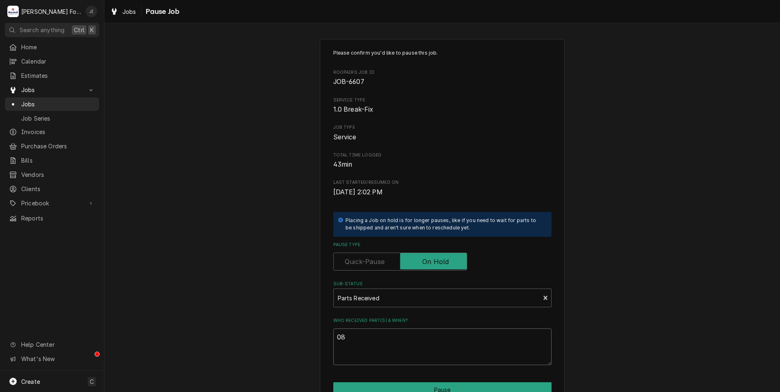
type textarea "x"
type textarea "08/"
type textarea "x"
type textarea "08/1"
type textarea "x"
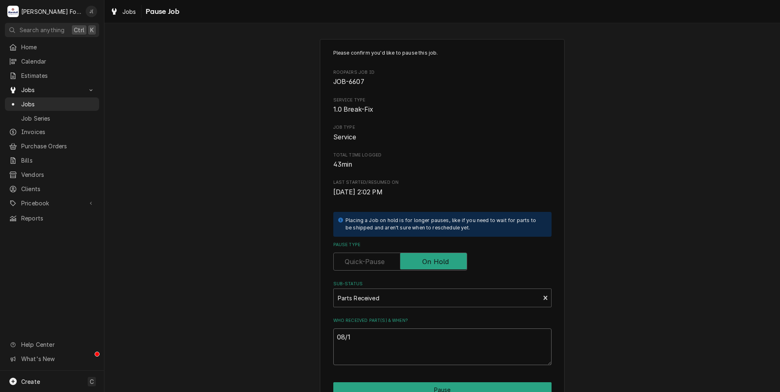
type textarea "08/12"
type textarea "x"
type textarea "08/12/"
type textarea "x"
type textarea "08/12/2"
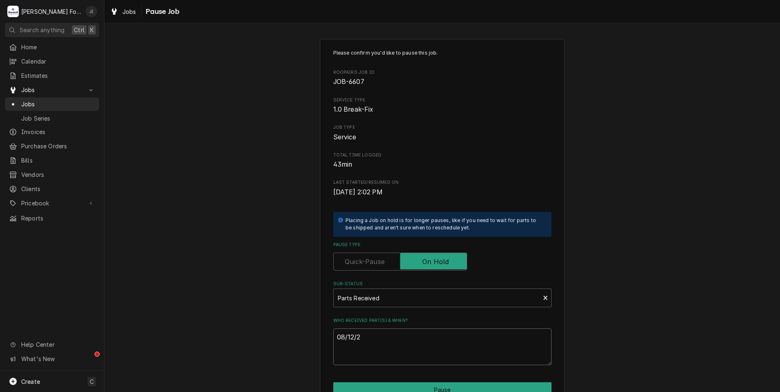
type textarea "x"
type textarea "[DATE]"
type textarea "x"
type textarea "08/12/202"
type textarea "x"
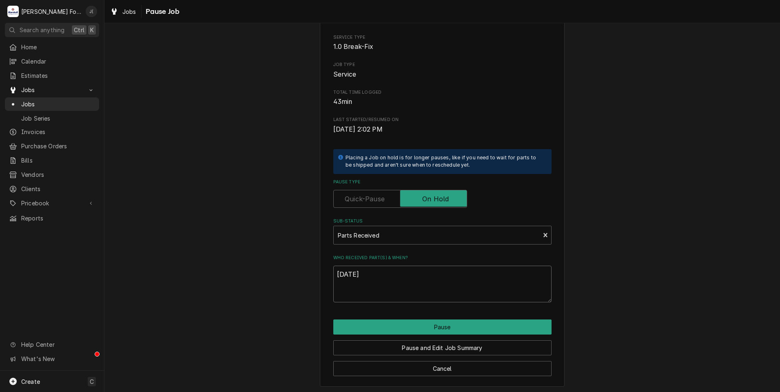
scroll to position [64, 0]
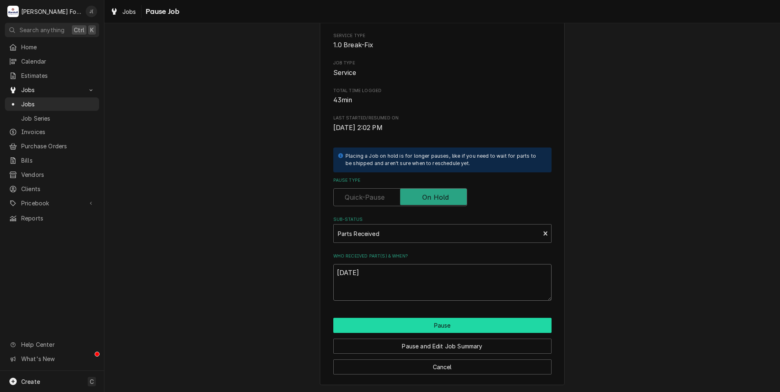
type textarea "[DATE]"
click at [396, 325] on button "Pause" at bounding box center [442, 325] width 218 height 15
type textarea "x"
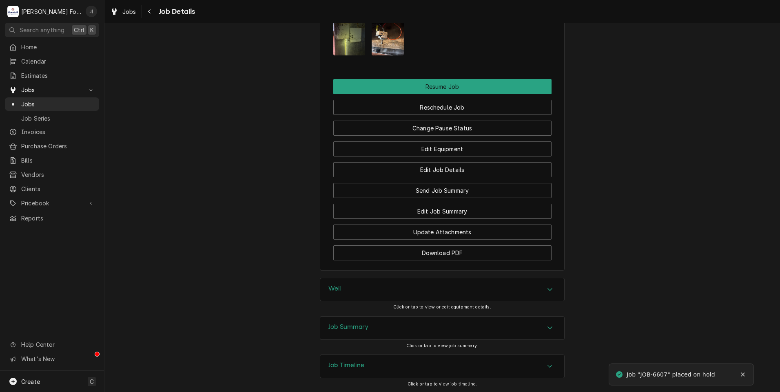
scroll to position [938, 0]
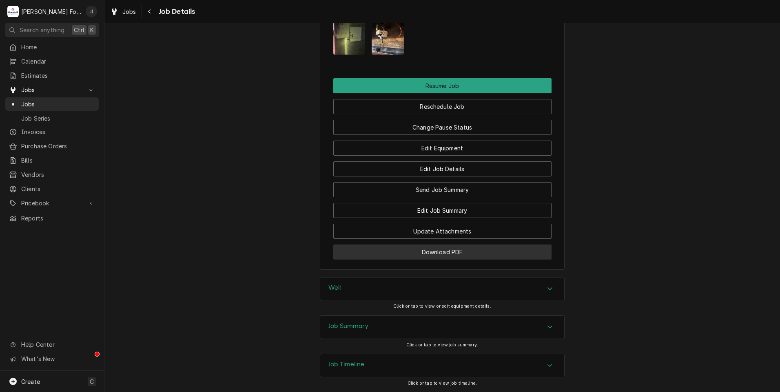
click at [470, 260] on button "Download PDF" at bounding box center [442, 252] width 218 height 15
click at [37, 104] on span "Jobs" at bounding box center [58, 104] width 74 height 9
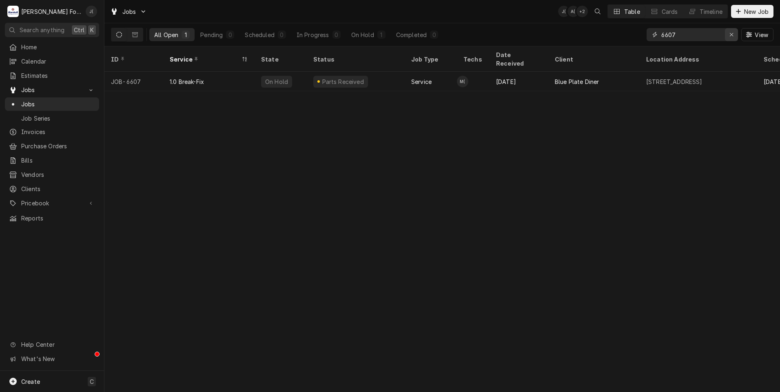
click at [733, 35] on icon "Erase input" at bounding box center [731, 35] width 4 height 6
click at [721, 33] on input "Dynamic Content Wrapper" at bounding box center [699, 34] width 77 height 13
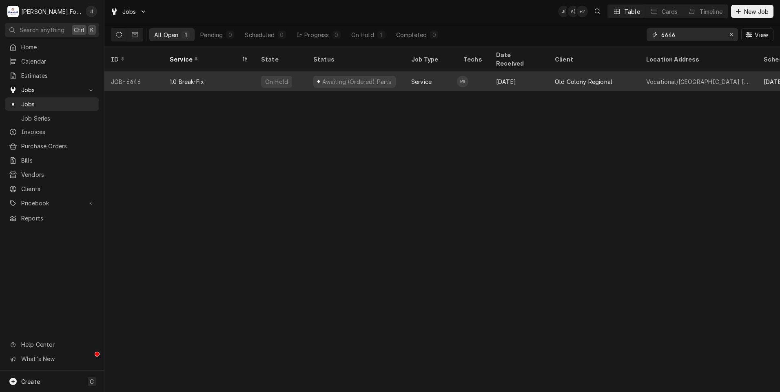
type input "6646"
click at [288, 79] on div "On Hold" at bounding box center [280, 82] width 52 height 20
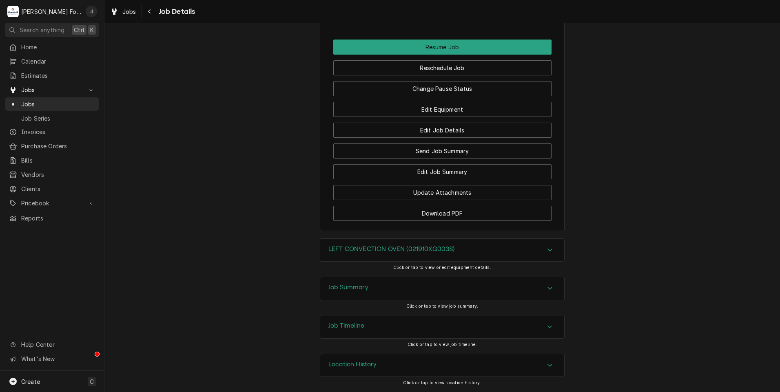
scroll to position [816, 0]
click at [462, 91] on button "Change Pause Status" at bounding box center [442, 88] width 218 height 15
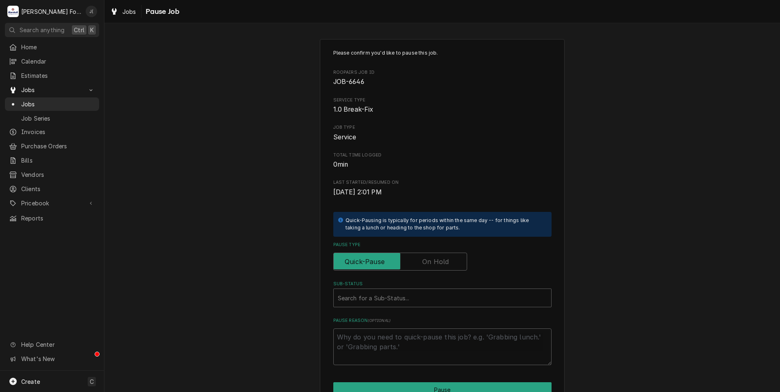
click at [433, 259] on label "Pause Type" at bounding box center [400, 262] width 134 height 18
click at [433, 259] on input "Pause Type" at bounding box center [400, 262] width 126 height 18
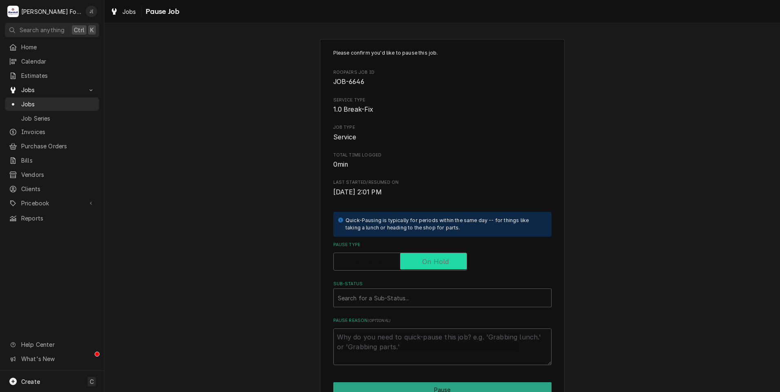
checkbox input "true"
click at [399, 293] on div "Sub-Status" at bounding box center [442, 298] width 209 height 15
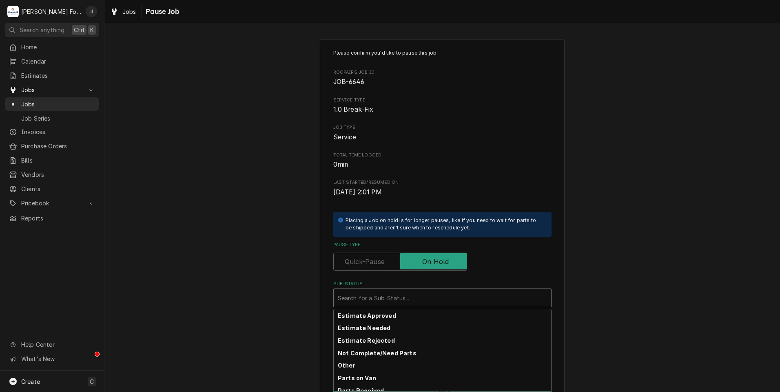
scroll to position [130, 0]
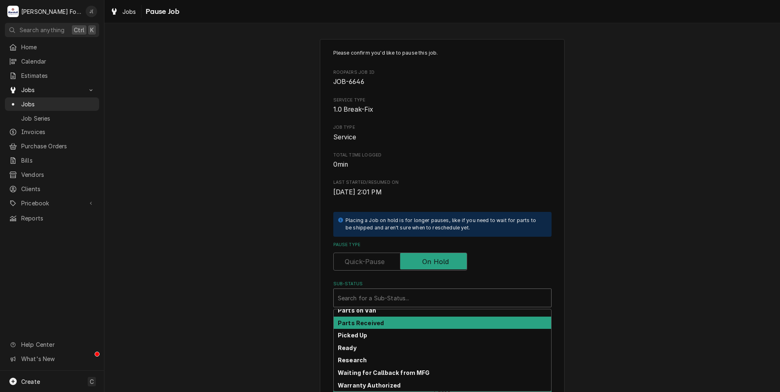
click at [391, 321] on div "Parts Received" at bounding box center [442, 323] width 217 height 13
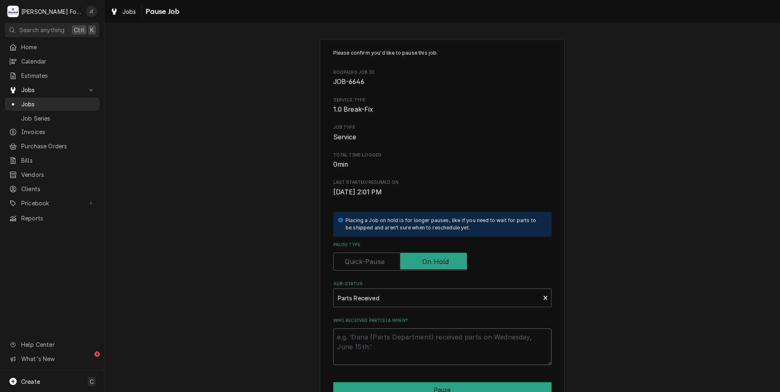
click at [389, 335] on textarea "Who received part(s) & when?" at bounding box center [442, 347] width 218 height 37
type textarea "x"
type textarea "0"
type textarea "x"
type textarea "08"
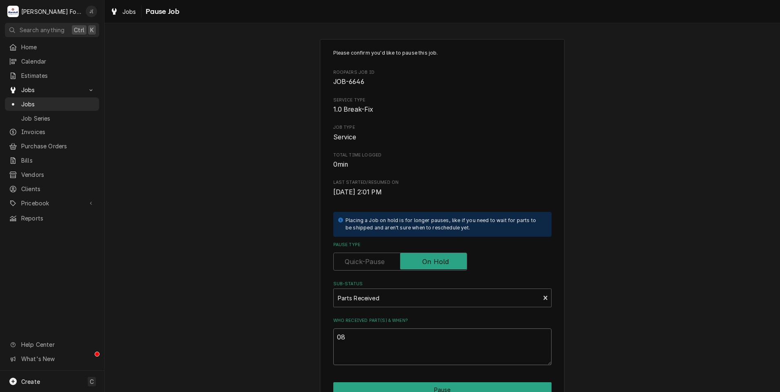
type textarea "x"
type textarea "08/"
type textarea "x"
type textarea "08/1"
type textarea "x"
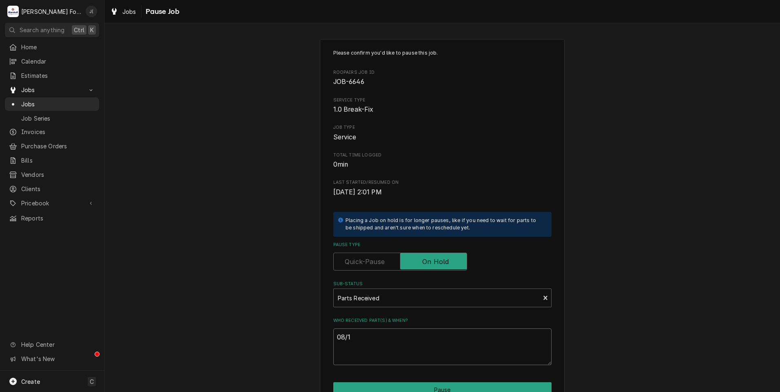
type textarea "08/12"
type textarea "x"
type textarea "08/12/"
type textarea "x"
type textarea "08/12/2"
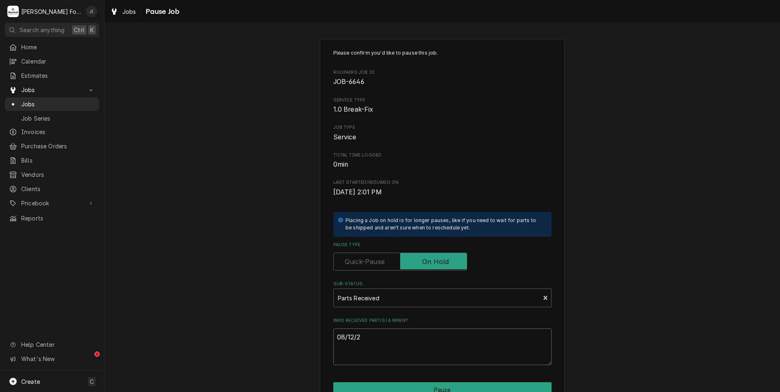
type textarea "x"
type textarea "08/12/20"
type textarea "x"
type textarea "08/12/202"
type textarea "x"
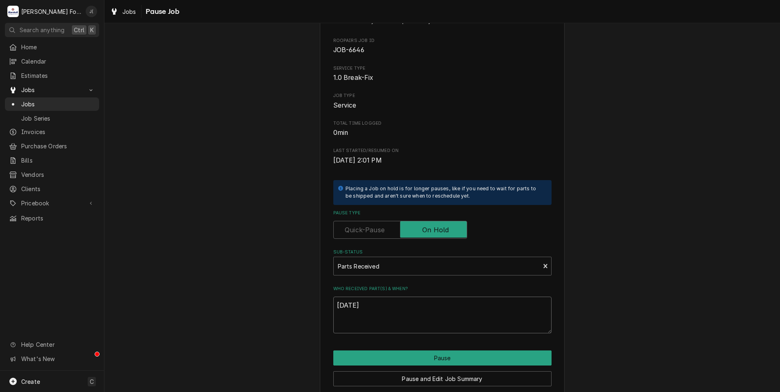
scroll to position [64, 0]
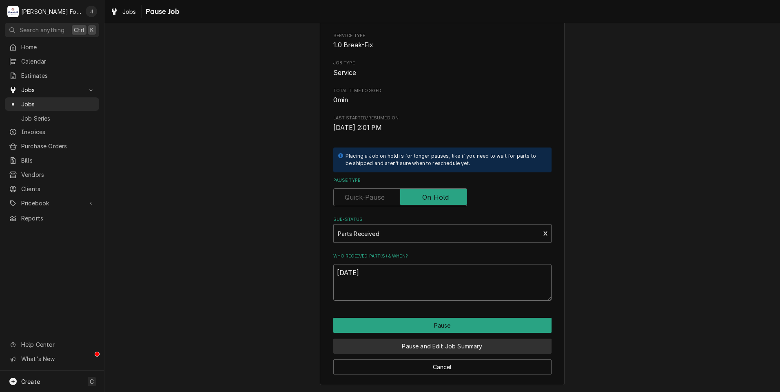
type textarea "08/12/2025"
click at [419, 348] on button "Pause and Edit Job Summary" at bounding box center [442, 346] width 218 height 15
type textarea "x"
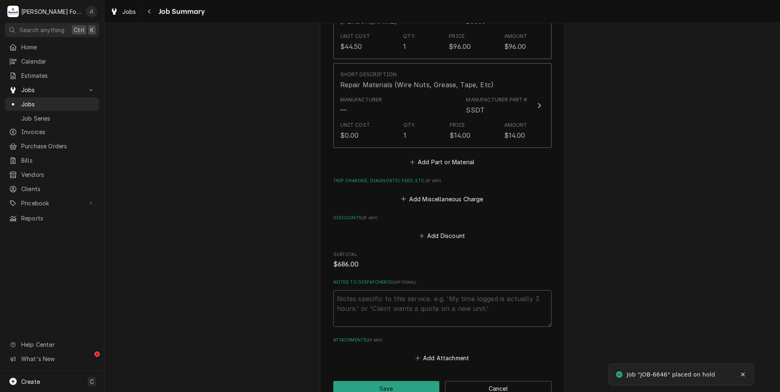
scroll to position [902, 0]
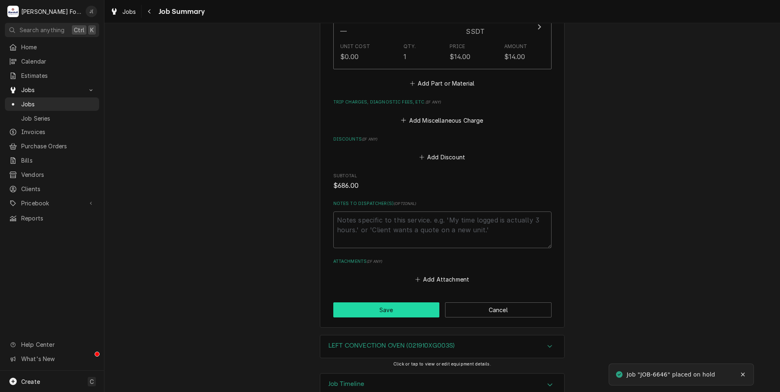
click at [392, 303] on button "Save" at bounding box center [386, 310] width 106 height 15
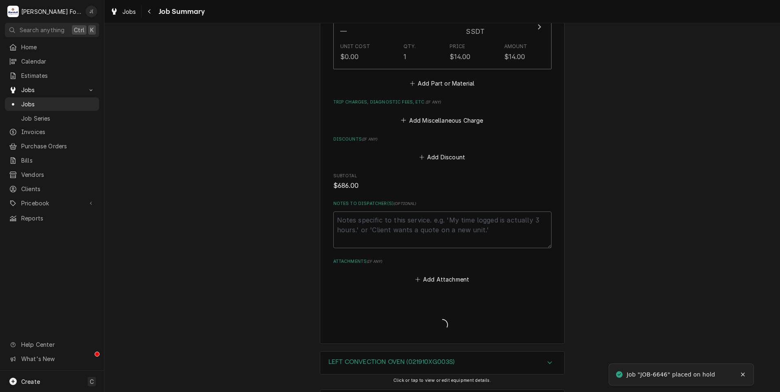
type textarea "x"
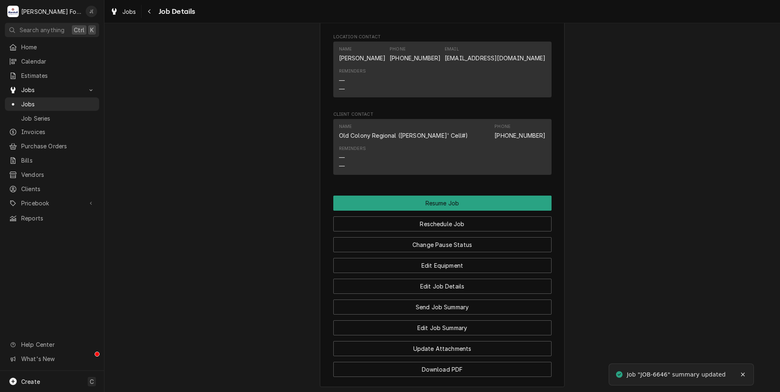
scroll to position [818, 0]
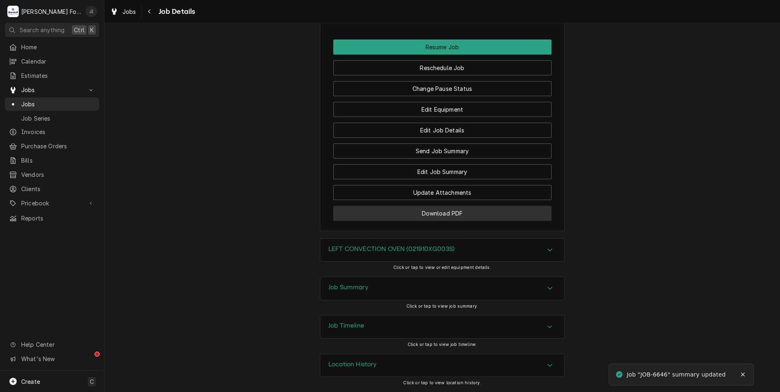
click at [391, 210] on button "Download PDF" at bounding box center [442, 213] width 218 height 15
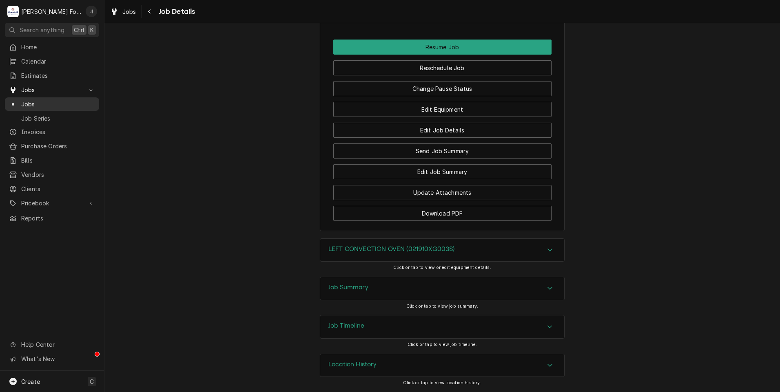
click at [36, 102] on span "Jobs" at bounding box center [58, 104] width 74 height 9
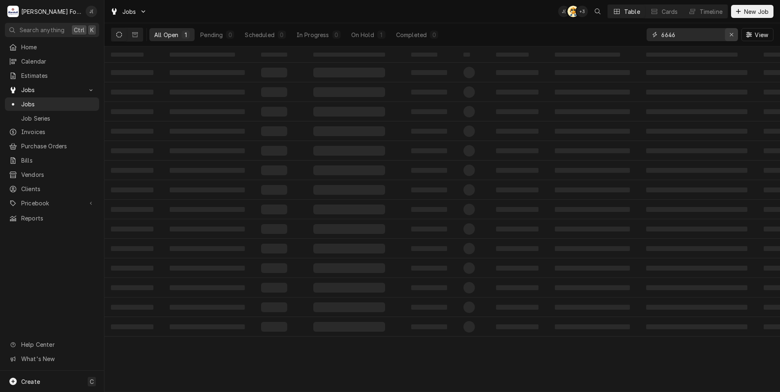
click at [732, 33] on icon "Erase input" at bounding box center [731, 35] width 4 height 6
click at [723, 34] on input "Dynamic Content Wrapper" at bounding box center [699, 34] width 77 height 13
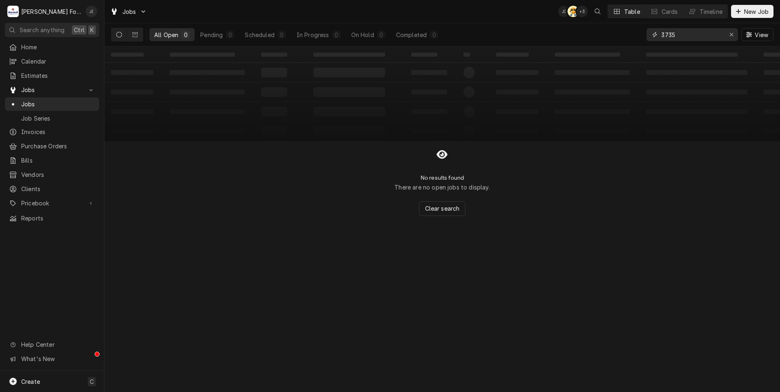
drag, startPoint x: 694, startPoint y: 34, endPoint x: 397, endPoint y: 54, distance: 297.1
click at [401, 54] on div "Jobs J( AT + 3 Table Cards Timeline New Job All Open 0 Pending 0 Scheduled 0 In…" at bounding box center [441, 196] width 675 height 392
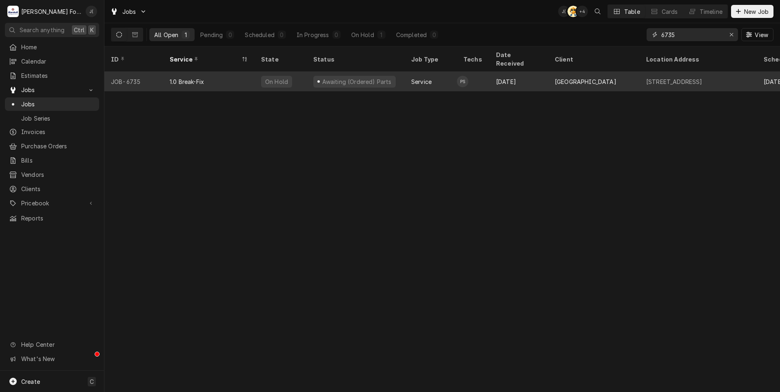
type input "6735"
click at [365, 77] on div "Awaiting (Ordered) Parts" at bounding box center [356, 81] width 71 height 9
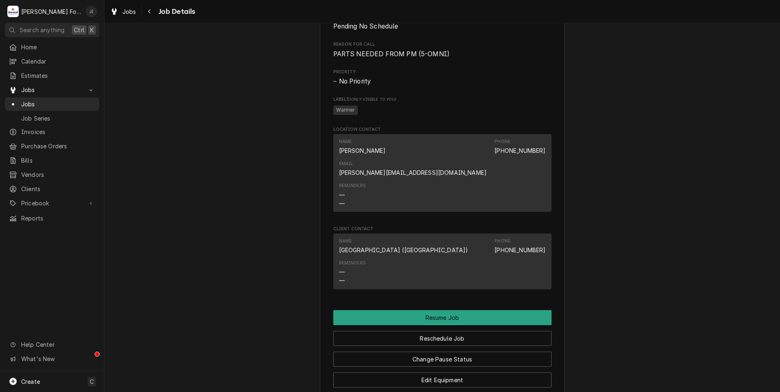
scroll to position [2033, 0]
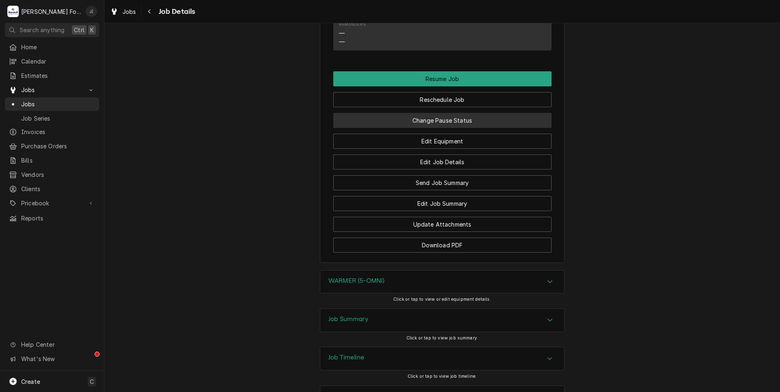
click at [420, 113] on button "Change Pause Status" at bounding box center [442, 120] width 218 height 15
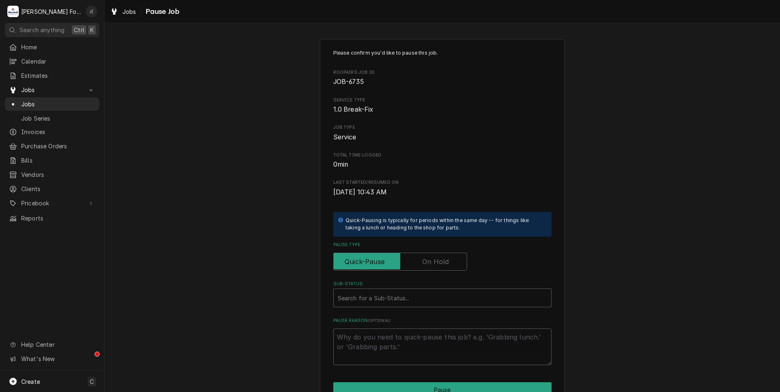
click at [440, 257] on label "Pause Type" at bounding box center [400, 262] width 134 height 18
click at [440, 257] on input "Pause Type" at bounding box center [400, 262] width 126 height 18
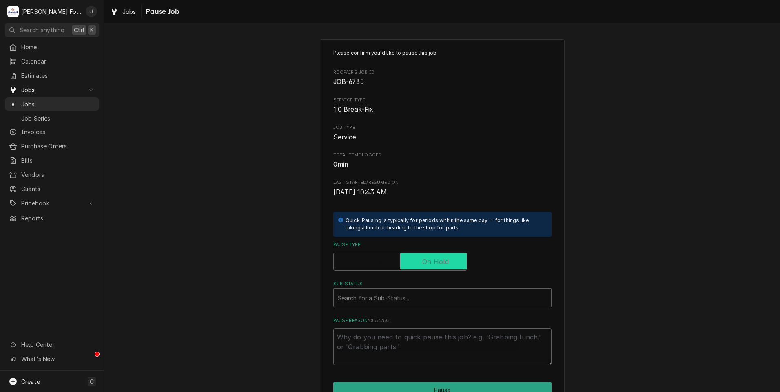
checkbox input "true"
click at [427, 289] on div "Search for a Sub-Status..." at bounding box center [442, 298] width 217 height 18
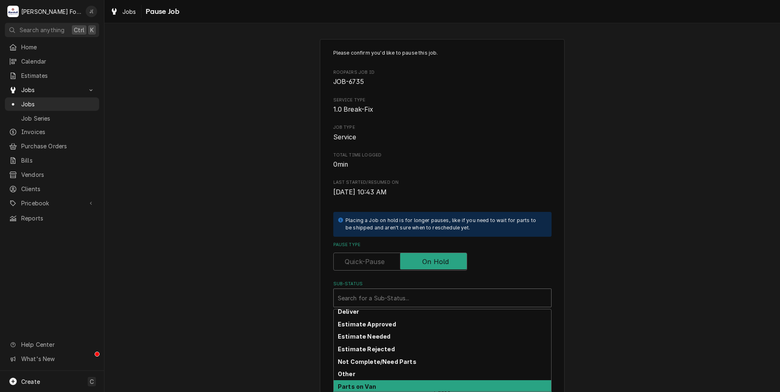
scroll to position [130, 0]
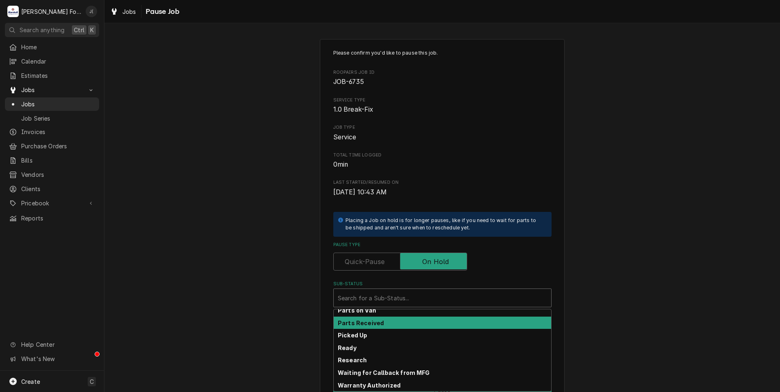
click at [421, 321] on div "Parts Received" at bounding box center [442, 323] width 217 height 13
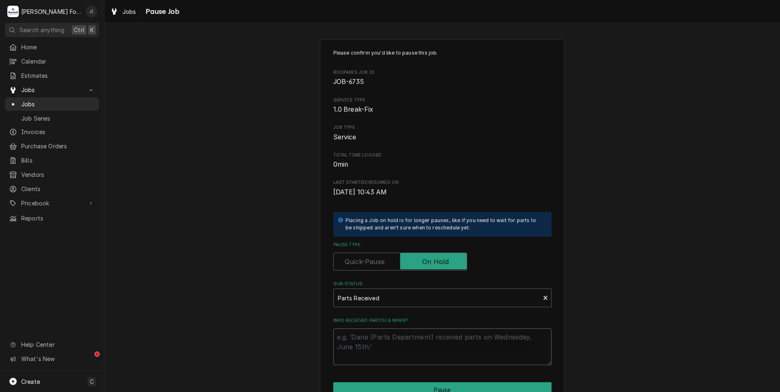
click at [417, 348] on textarea "Who received part(s) & when?" at bounding box center [442, 347] width 218 height 37
type textarea "x"
type textarea "0"
type textarea "x"
type textarea "08"
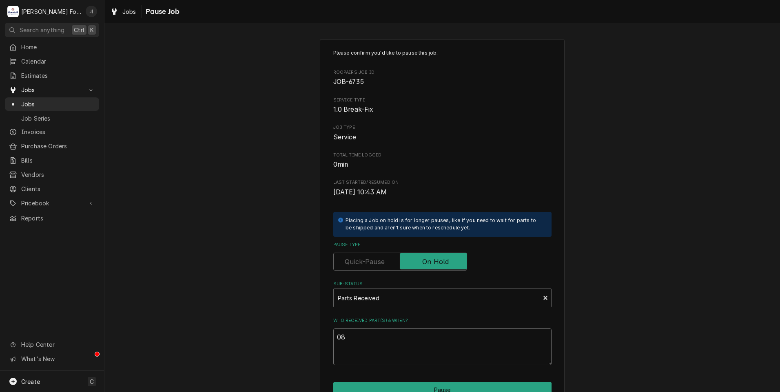
type textarea "x"
type textarea "08/"
type textarea "x"
type textarea "08/1"
type textarea "x"
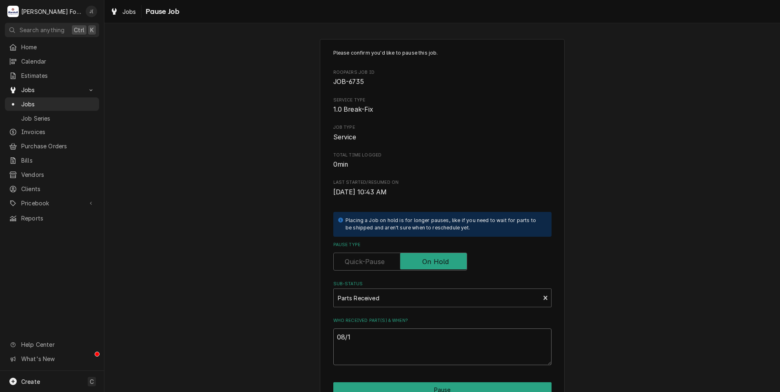
type textarea "08/12"
type textarea "x"
type textarea "08/12/"
type textarea "x"
type textarea "08/12/2"
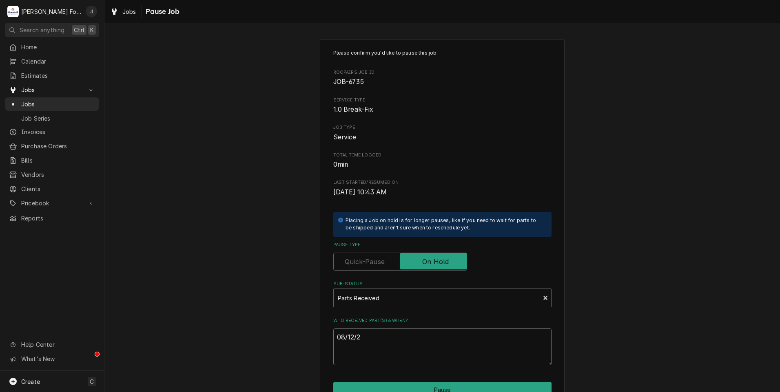
type textarea "x"
type textarea "08/12/20"
type textarea "x"
type textarea "08/12/202"
type textarea "x"
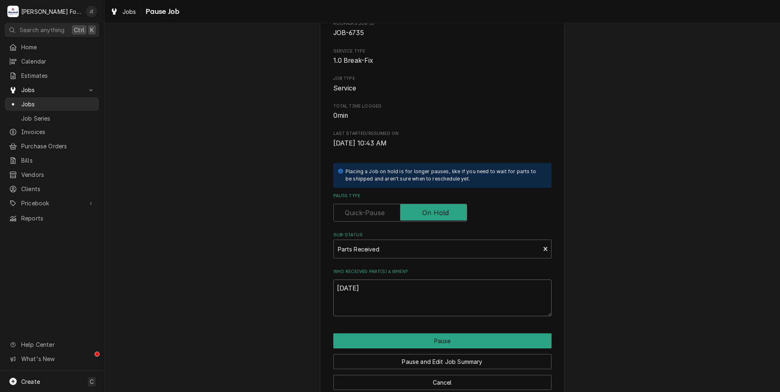
scroll to position [64, 0]
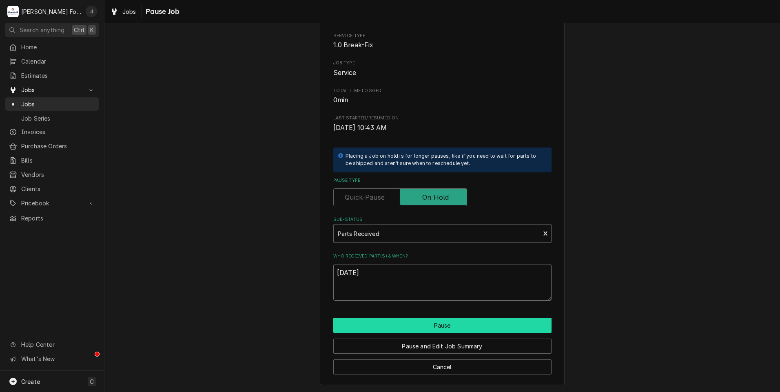
type textarea "08/12/2025"
click at [436, 327] on button "Pause" at bounding box center [442, 325] width 218 height 15
type textarea "x"
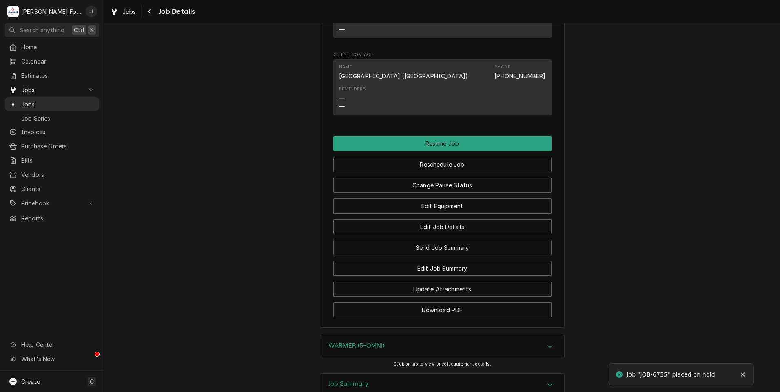
scroll to position [2033, 0]
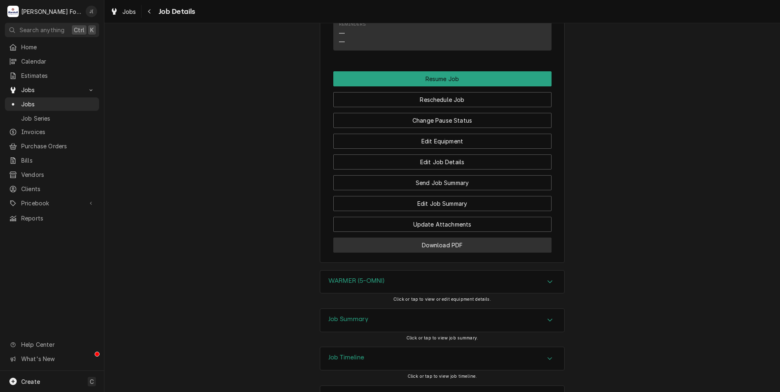
click at [392, 238] on button "Download PDF" at bounding box center [442, 245] width 218 height 15
click at [44, 104] on span "Jobs" at bounding box center [58, 104] width 74 height 9
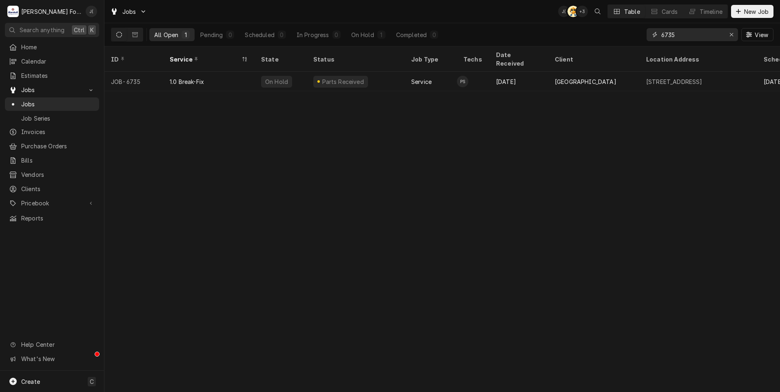
drag, startPoint x: 734, startPoint y: 35, endPoint x: 710, endPoint y: 36, distance: 24.9
click at [733, 35] on div "Erase input" at bounding box center [731, 35] width 8 height 8
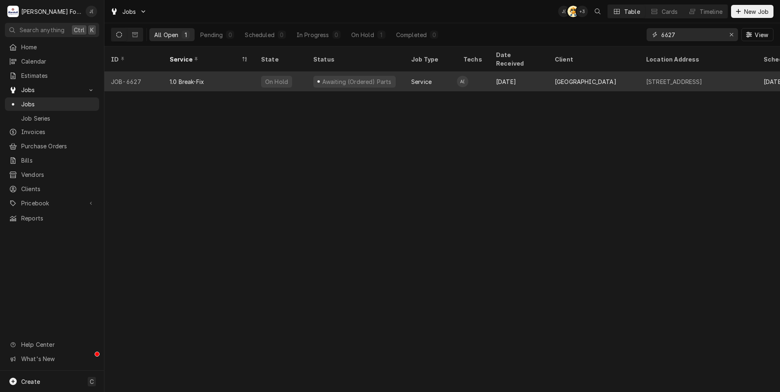
type input "6627"
click at [499, 72] on div "[DATE]" at bounding box center [518, 82] width 59 height 20
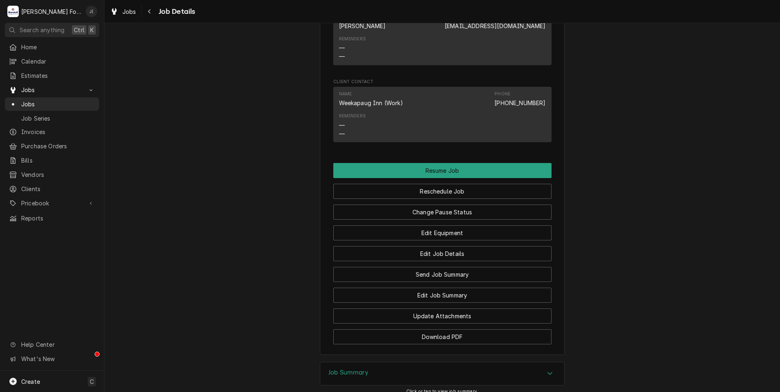
scroll to position [865, 0]
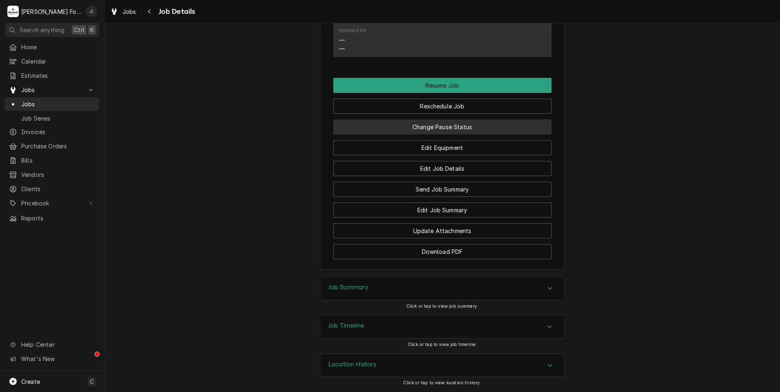
click at [442, 128] on button "Change Pause Status" at bounding box center [442, 126] width 218 height 15
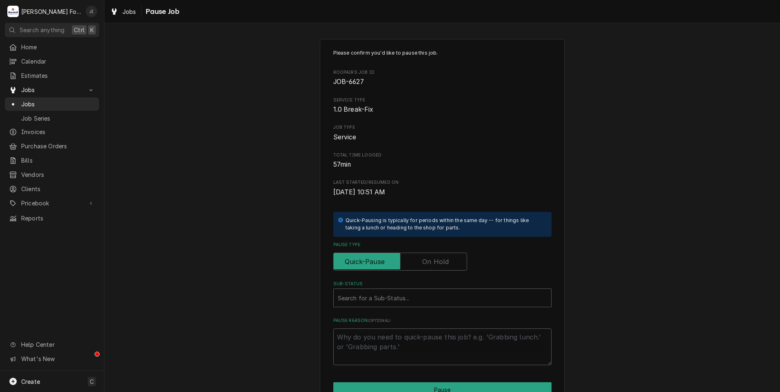
click at [436, 261] on label "Pause Type" at bounding box center [400, 262] width 134 height 18
click at [436, 261] on input "Pause Type" at bounding box center [400, 262] width 126 height 18
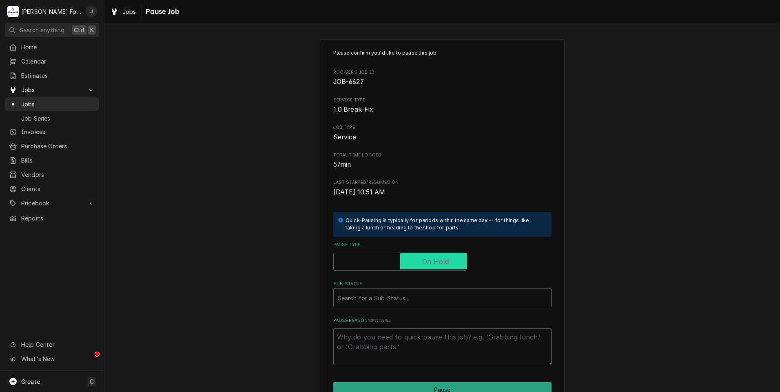
checkbox input "true"
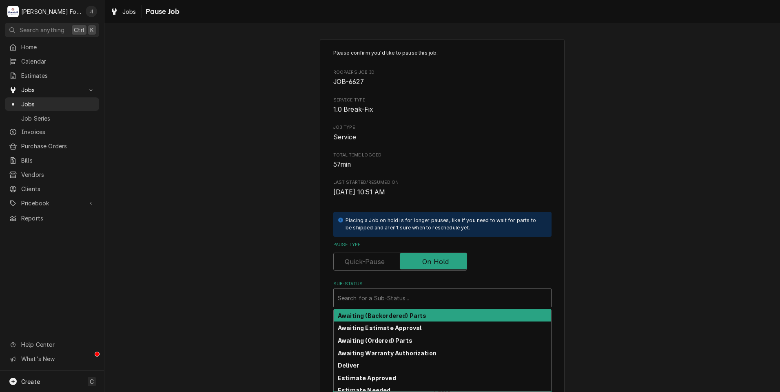
click at [408, 294] on div "Sub-Status" at bounding box center [442, 298] width 209 height 15
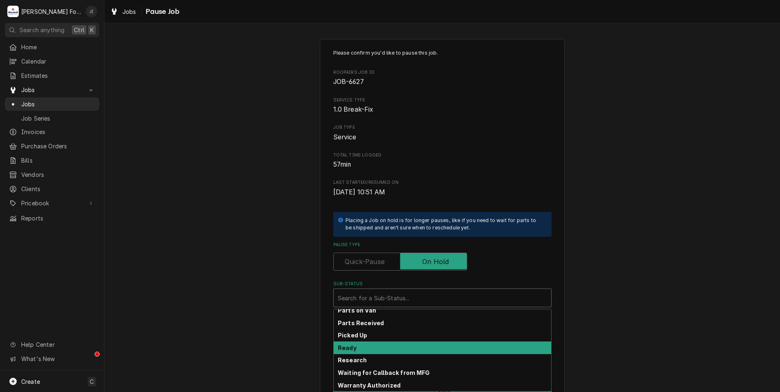
scroll to position [130, 0]
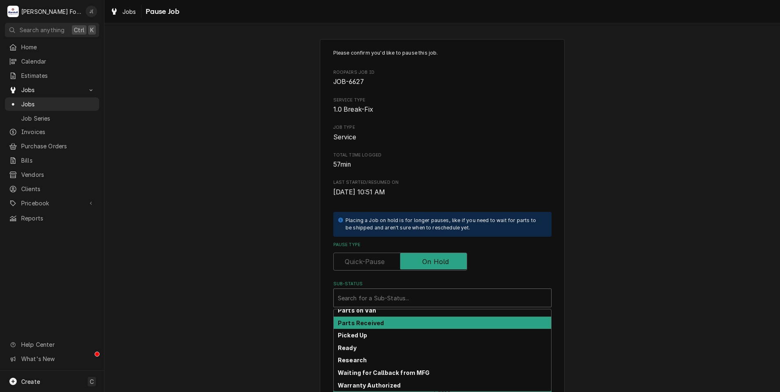
click at [390, 327] on div "Parts Received" at bounding box center [442, 323] width 217 height 13
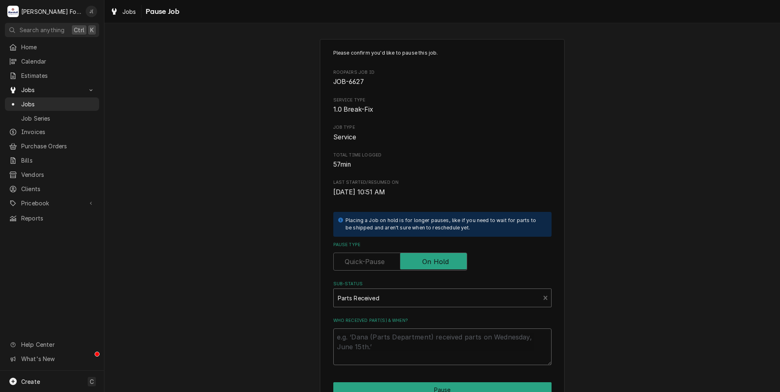
click at [391, 337] on textarea "Who received part(s) & when?" at bounding box center [442, 347] width 218 height 37
type textarea "x"
type textarea "/"
type textarea "x"
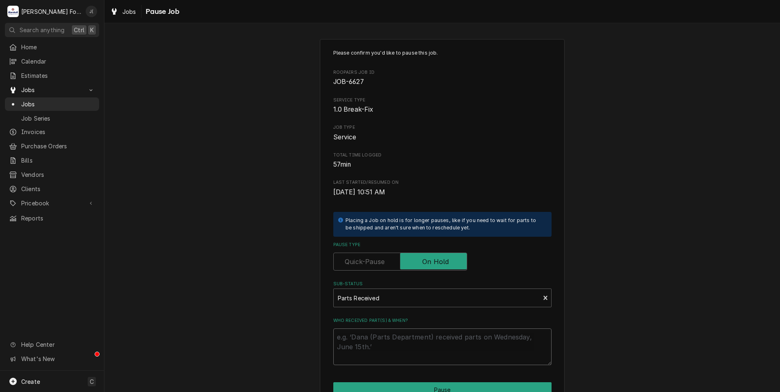
type textarea "0"
type textarea "x"
type textarea "08"
type textarea "x"
type textarea "08/"
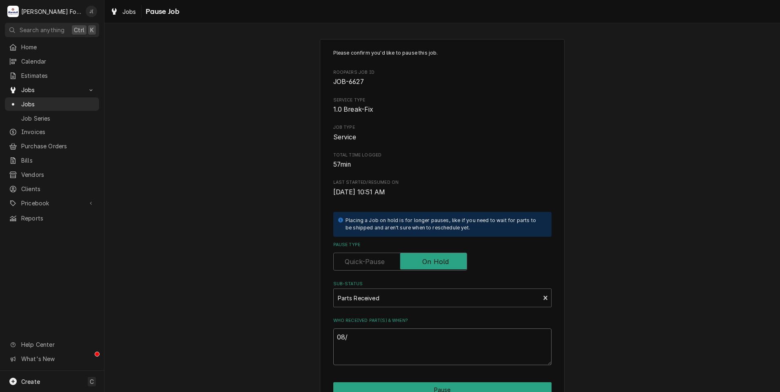
type textarea "x"
type textarea "08/1"
type textarea "x"
type textarea "08/12"
type textarea "x"
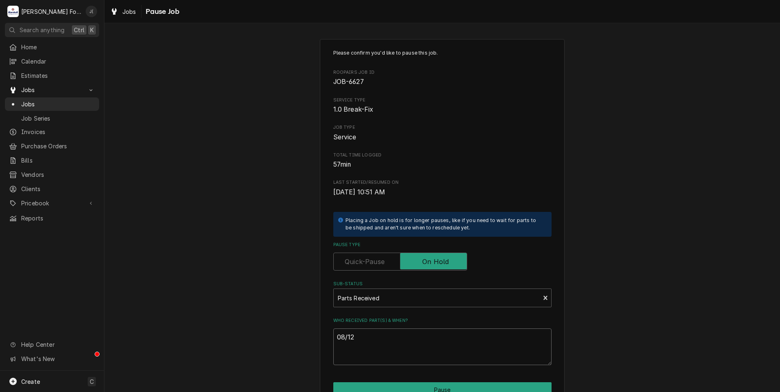
type textarea "08/12/"
type textarea "x"
type textarea "08/12/2"
type textarea "x"
type textarea "08/12/20"
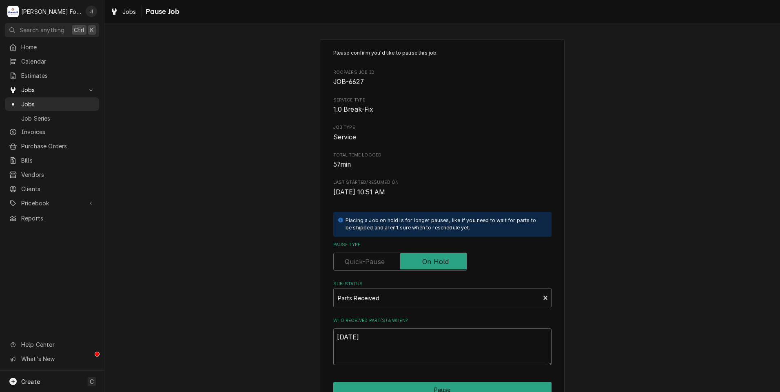
type textarea "x"
type textarea "08/12/202"
type textarea "x"
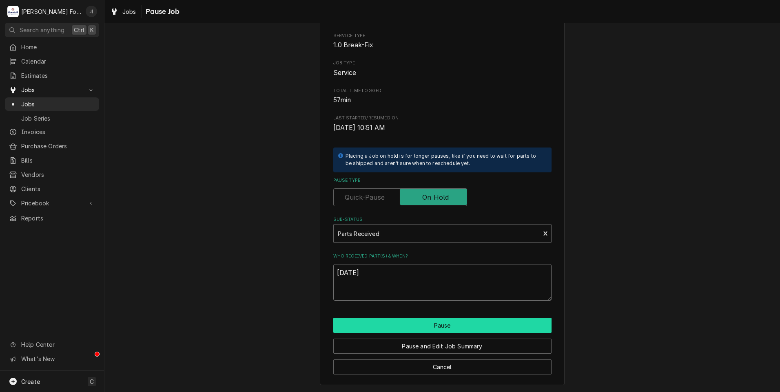
type textarea "08/12/2025"
click at [436, 325] on button "Pause" at bounding box center [442, 325] width 218 height 15
type textarea "x"
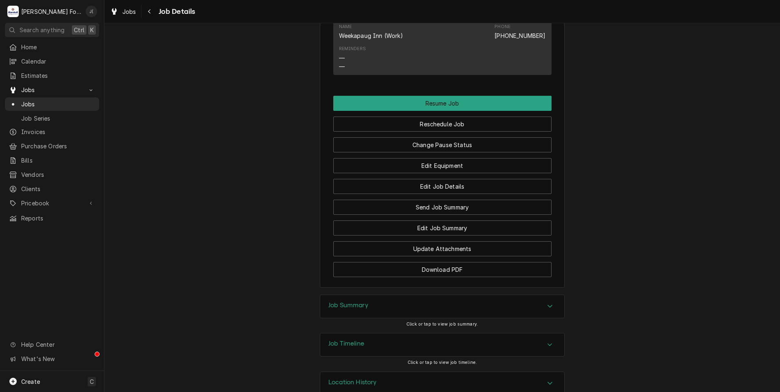
scroll to position [865, 0]
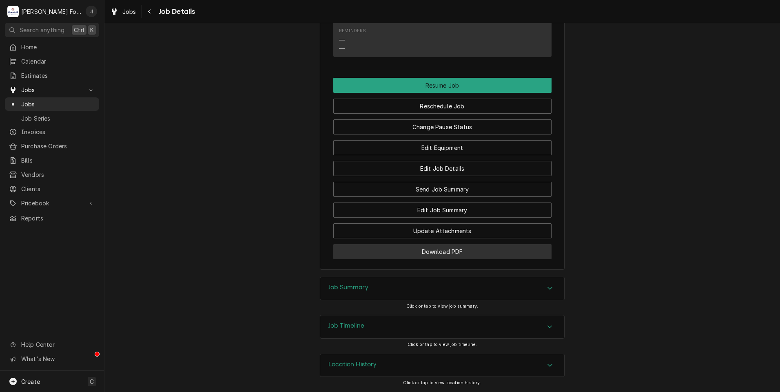
click at [410, 256] on button "Download PDF" at bounding box center [442, 251] width 218 height 15
click at [51, 102] on span "Jobs" at bounding box center [58, 104] width 74 height 9
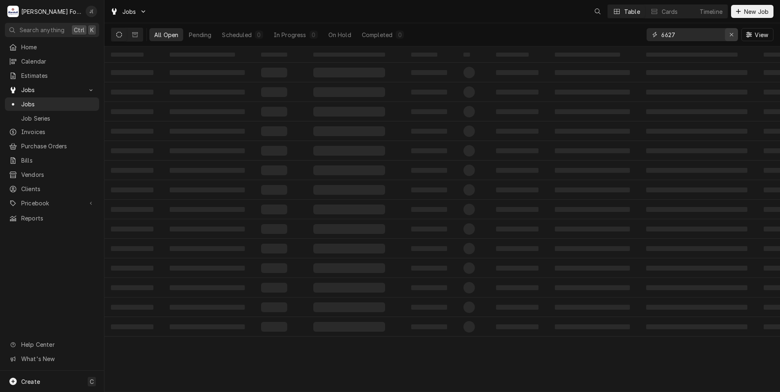
click at [732, 35] on icon "Erase input" at bounding box center [731, 35] width 4 height 6
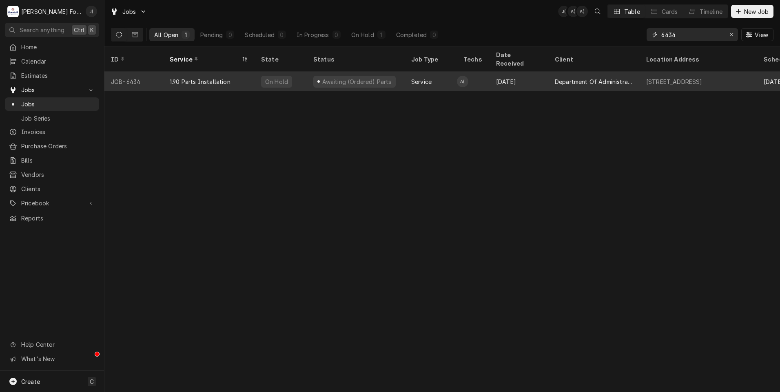
type input "6434"
click at [227, 77] on div "1.90 Parts Installation" at bounding box center [200, 81] width 61 height 9
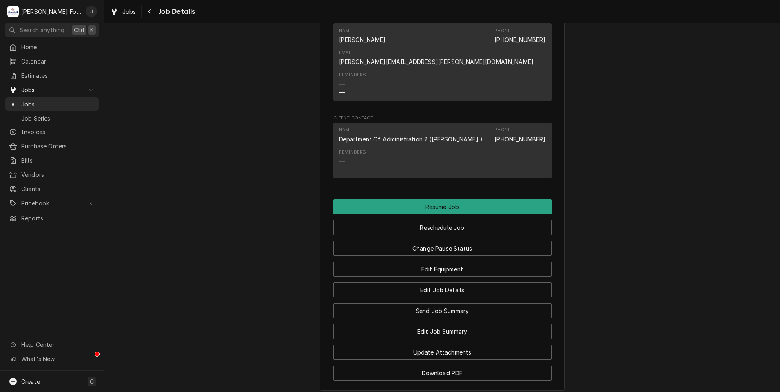
scroll to position [1075, 0]
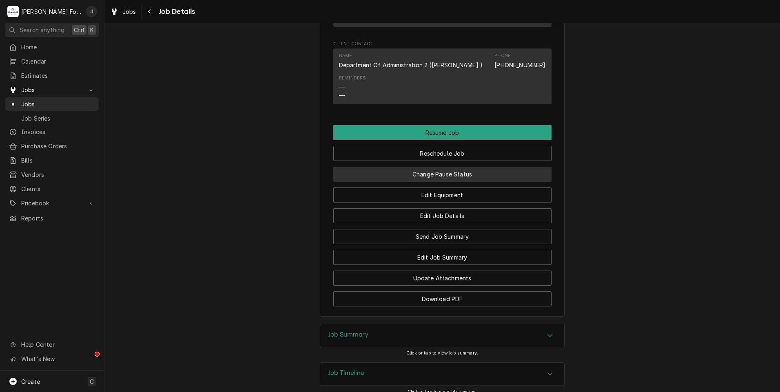
click at [427, 167] on button "Change Pause Status" at bounding box center [442, 174] width 218 height 15
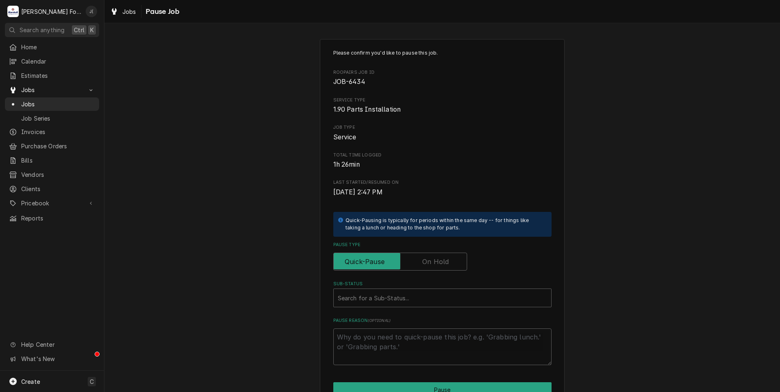
click at [425, 261] on label "Pause Type" at bounding box center [400, 262] width 134 height 18
click at [425, 261] on input "Pause Type" at bounding box center [400, 262] width 126 height 18
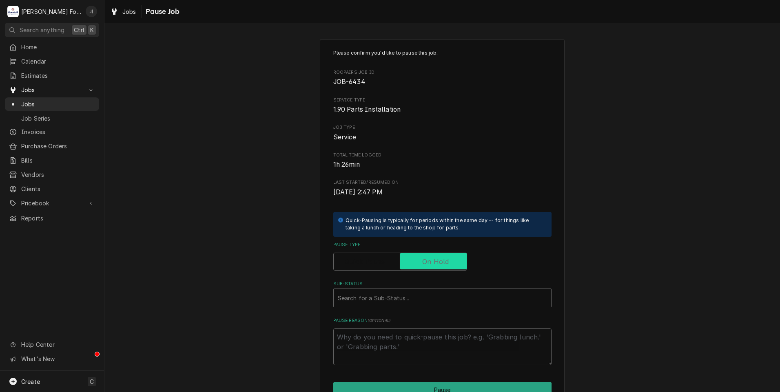
checkbox input "true"
click at [406, 298] on div "Sub-Status" at bounding box center [442, 298] width 209 height 15
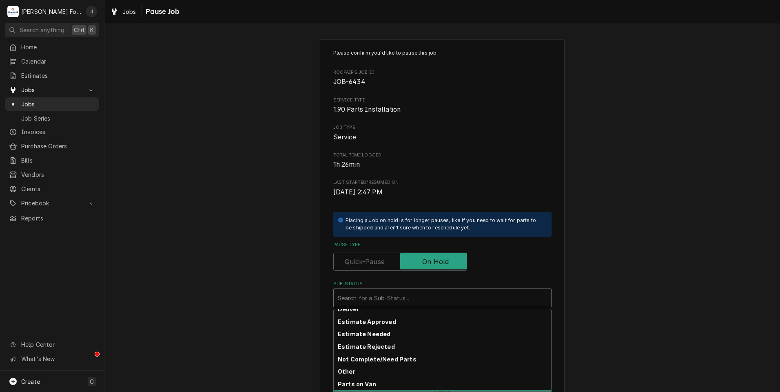
scroll to position [130, 0]
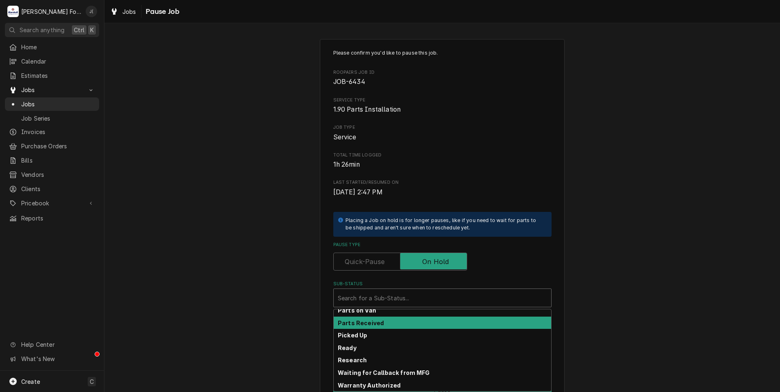
click at [401, 320] on div "Parts Received" at bounding box center [442, 323] width 217 height 13
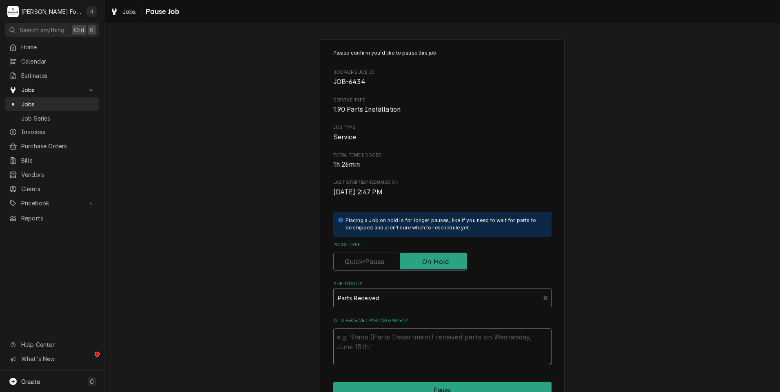
click at [402, 334] on textarea "Who received part(s) & when?" at bounding box center [442, 347] width 218 height 37
type textarea "x"
type textarea "0"
type textarea "x"
type textarea "08"
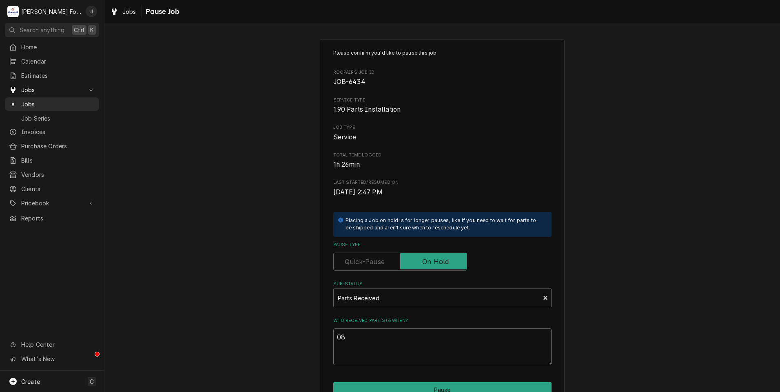
type textarea "x"
type textarea "08/"
type textarea "x"
type textarea "08/1"
type textarea "x"
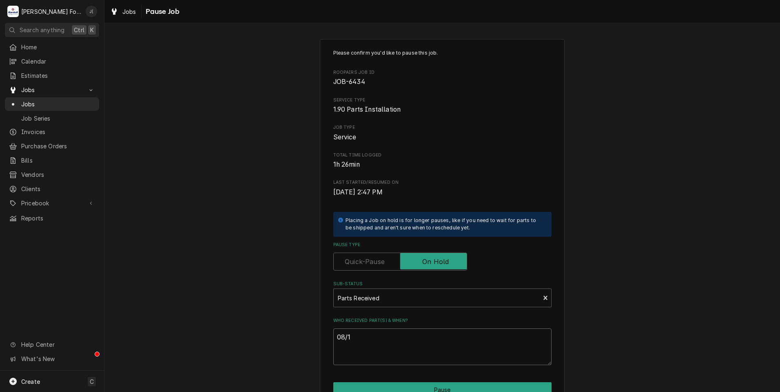
type textarea "08/12"
type textarea "x"
type textarea "08/12/"
type textarea "x"
type textarea "08/12/2"
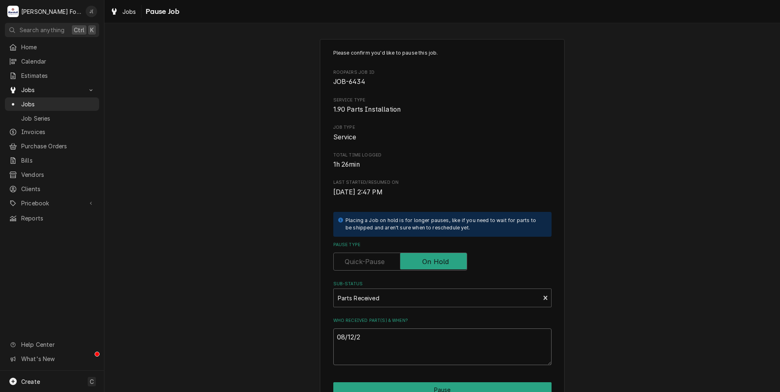
type textarea "x"
type textarea "08/12/20"
type textarea "x"
type textarea "08/12/202"
type textarea "x"
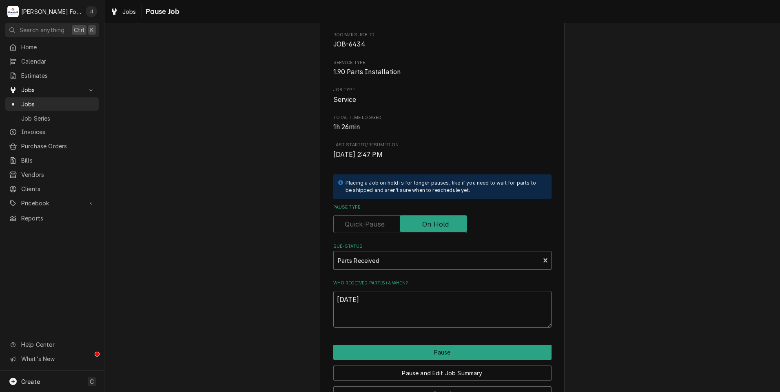
scroll to position [64, 0]
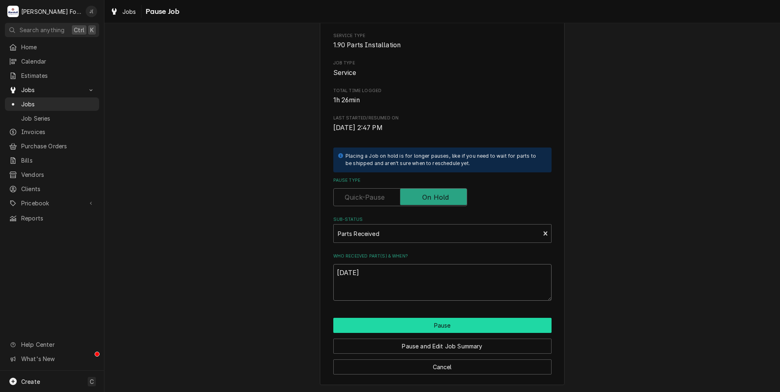
type textarea "08/12/2025"
click at [420, 326] on button "Pause" at bounding box center [442, 325] width 218 height 15
type textarea "x"
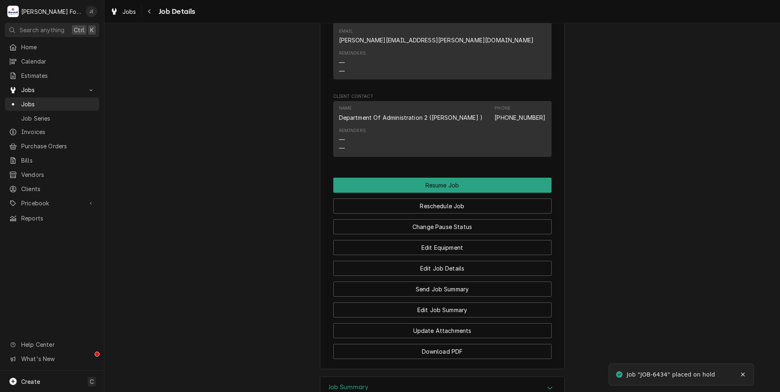
scroll to position [1075, 0]
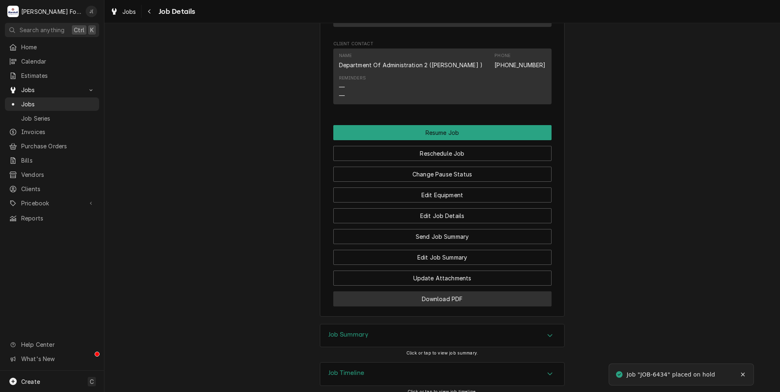
click at [367, 292] on button "Download PDF" at bounding box center [442, 299] width 218 height 15
